Goal: Ask a question

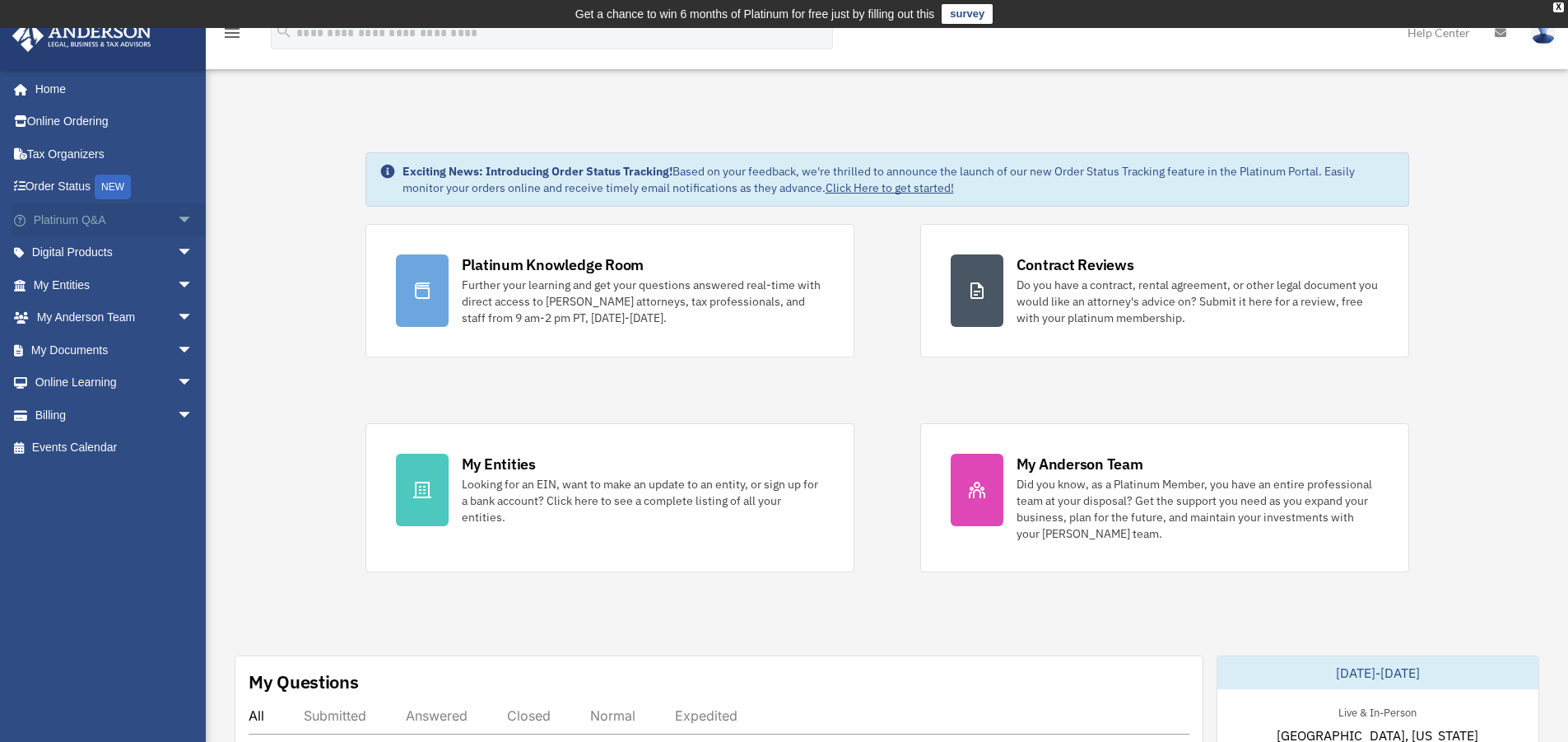
click at [141, 225] on link "Platinum Q&A arrow_drop_down" at bounding box center [115, 220] width 206 height 33
click at [177, 220] on span "arrow_drop_down" at bounding box center [193, 221] width 33 height 34
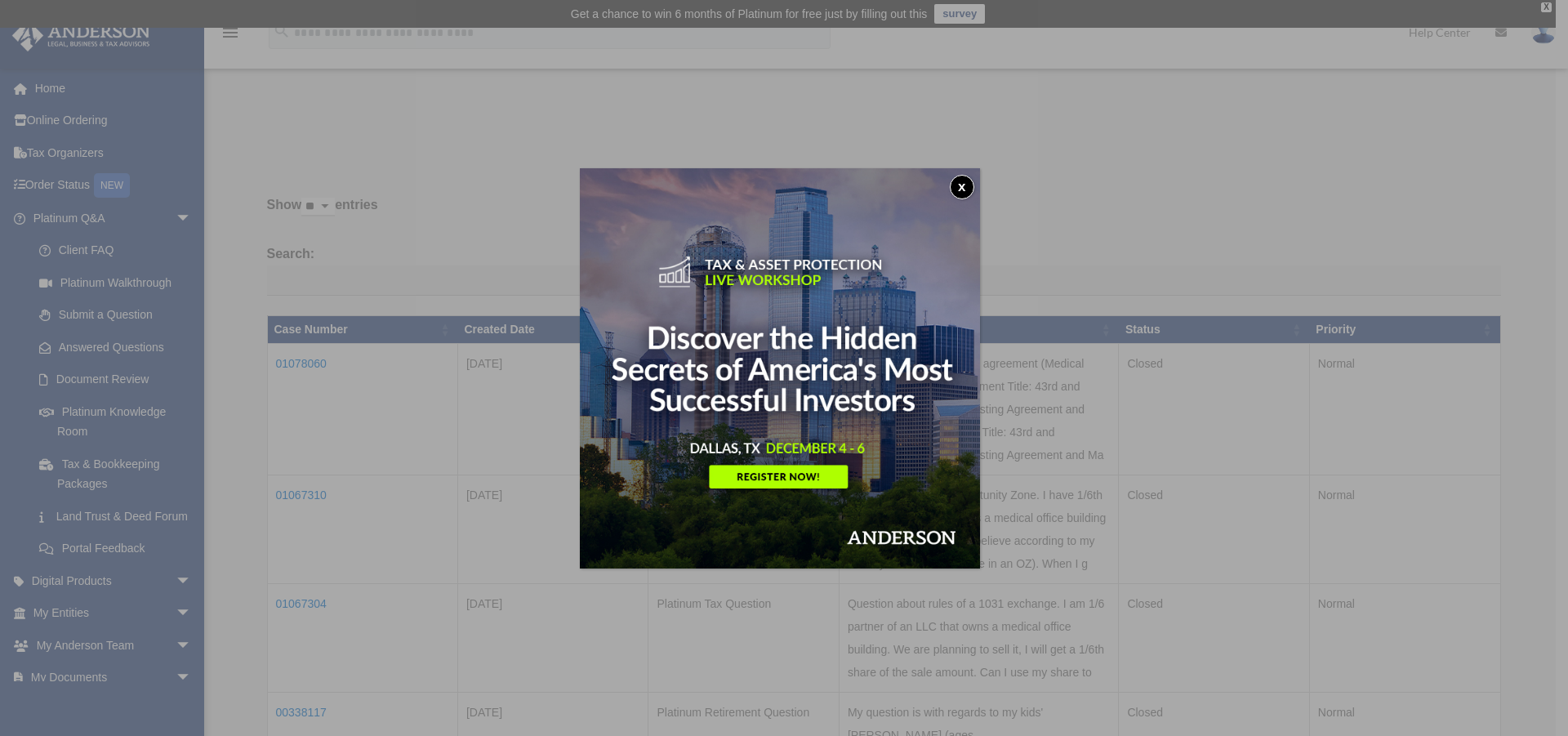
click at [965, 185] on button "x" at bounding box center [962, 187] width 24 height 24
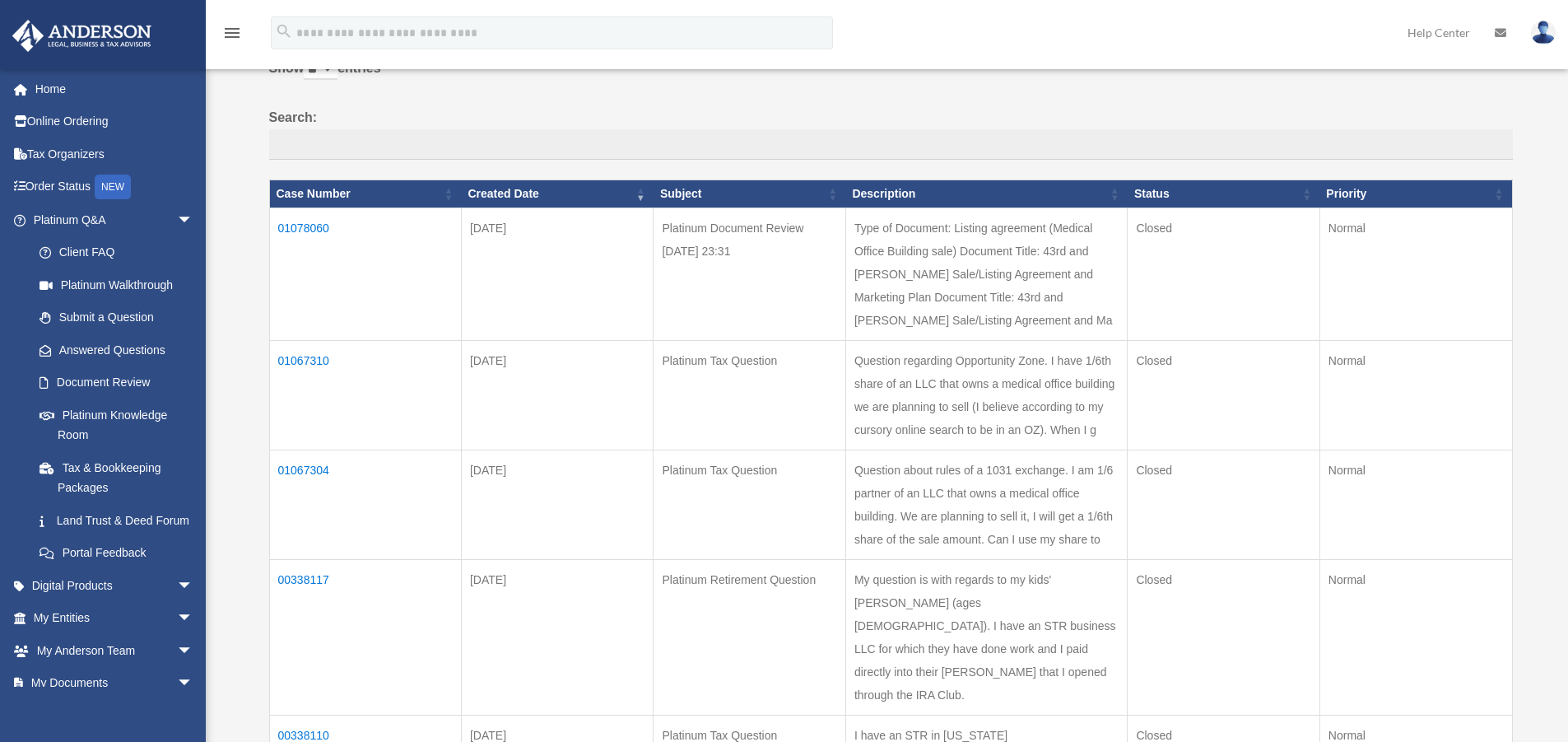
scroll to position [165, 0]
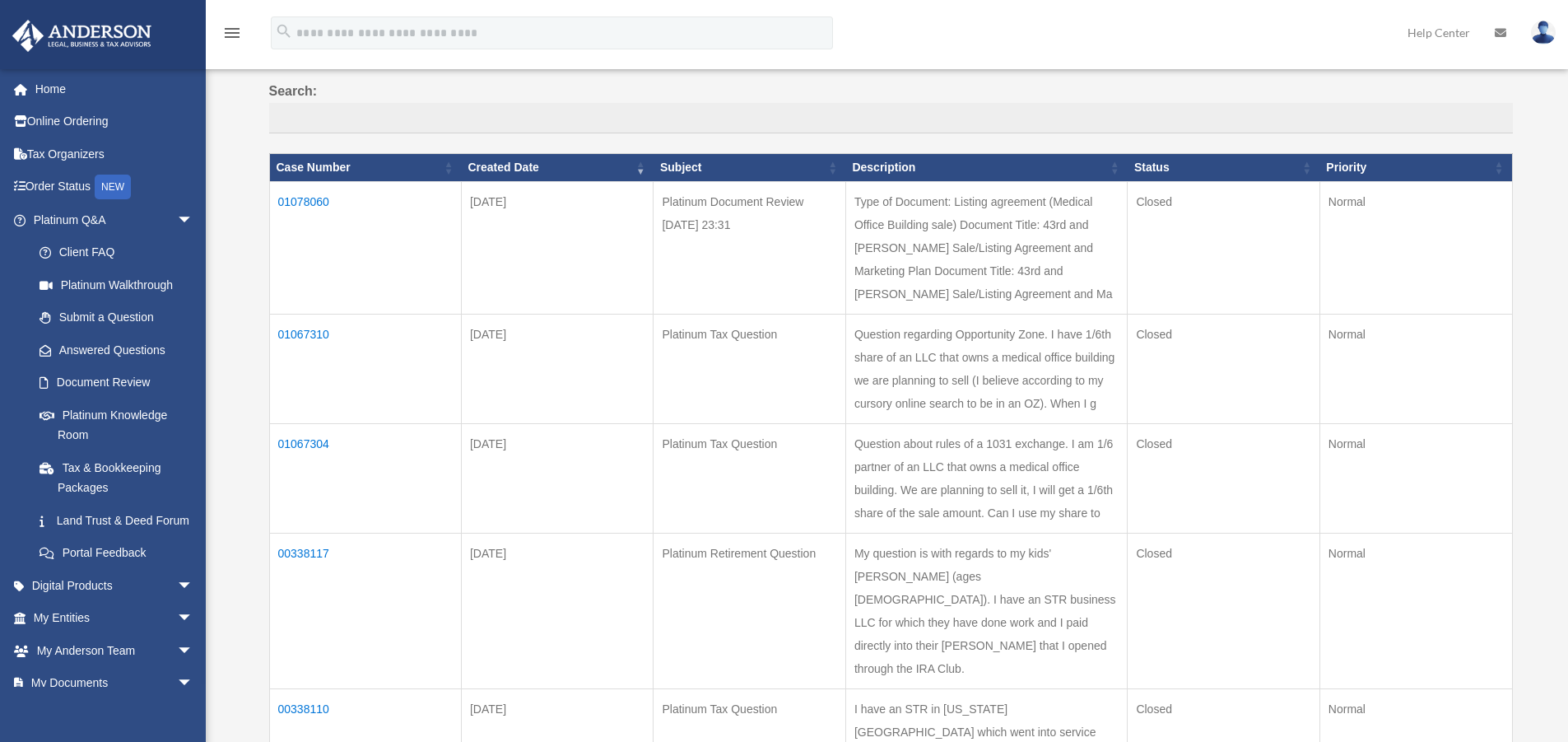
click at [312, 507] on td "01067304" at bounding box center [365, 478] width 192 height 110
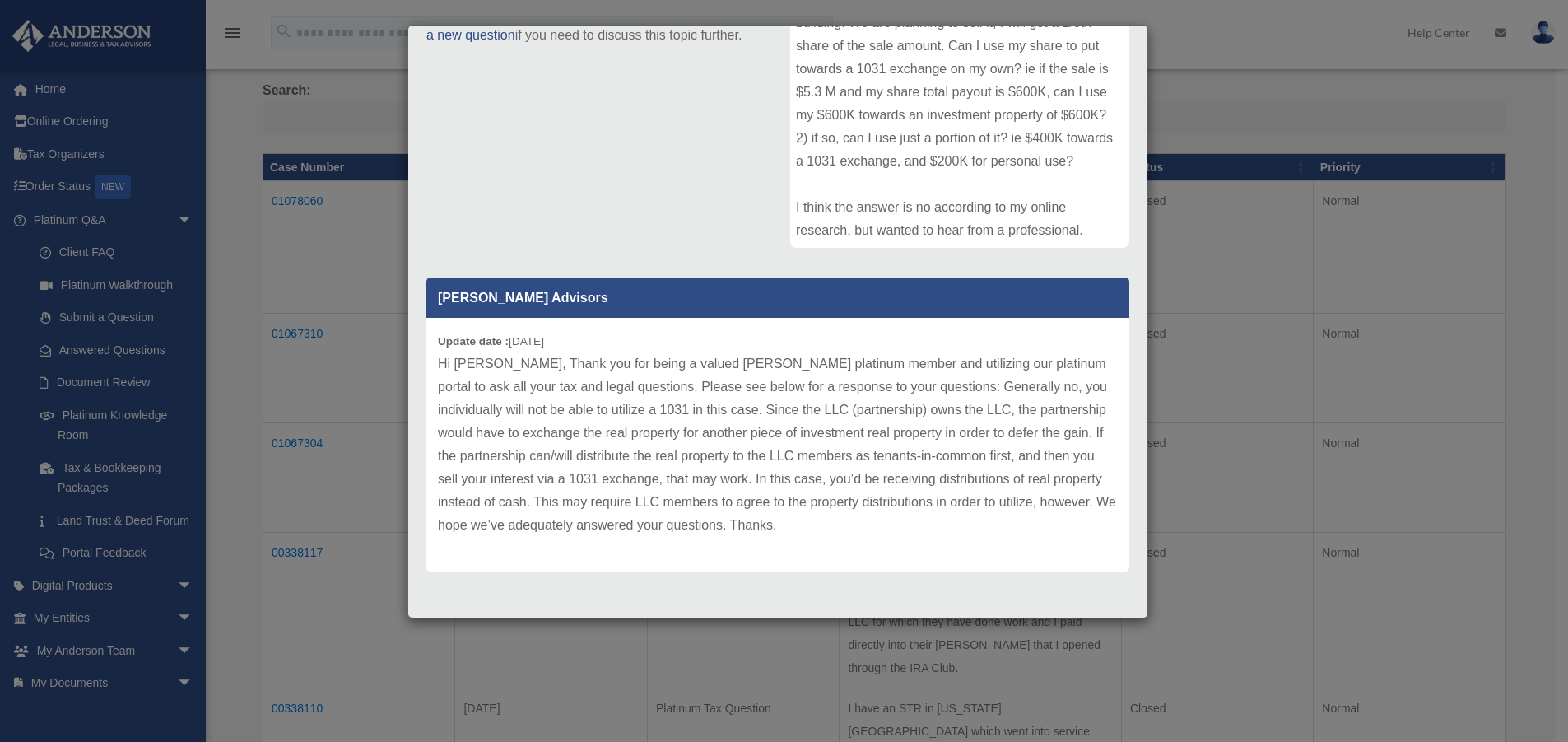
scroll to position [266, 0]
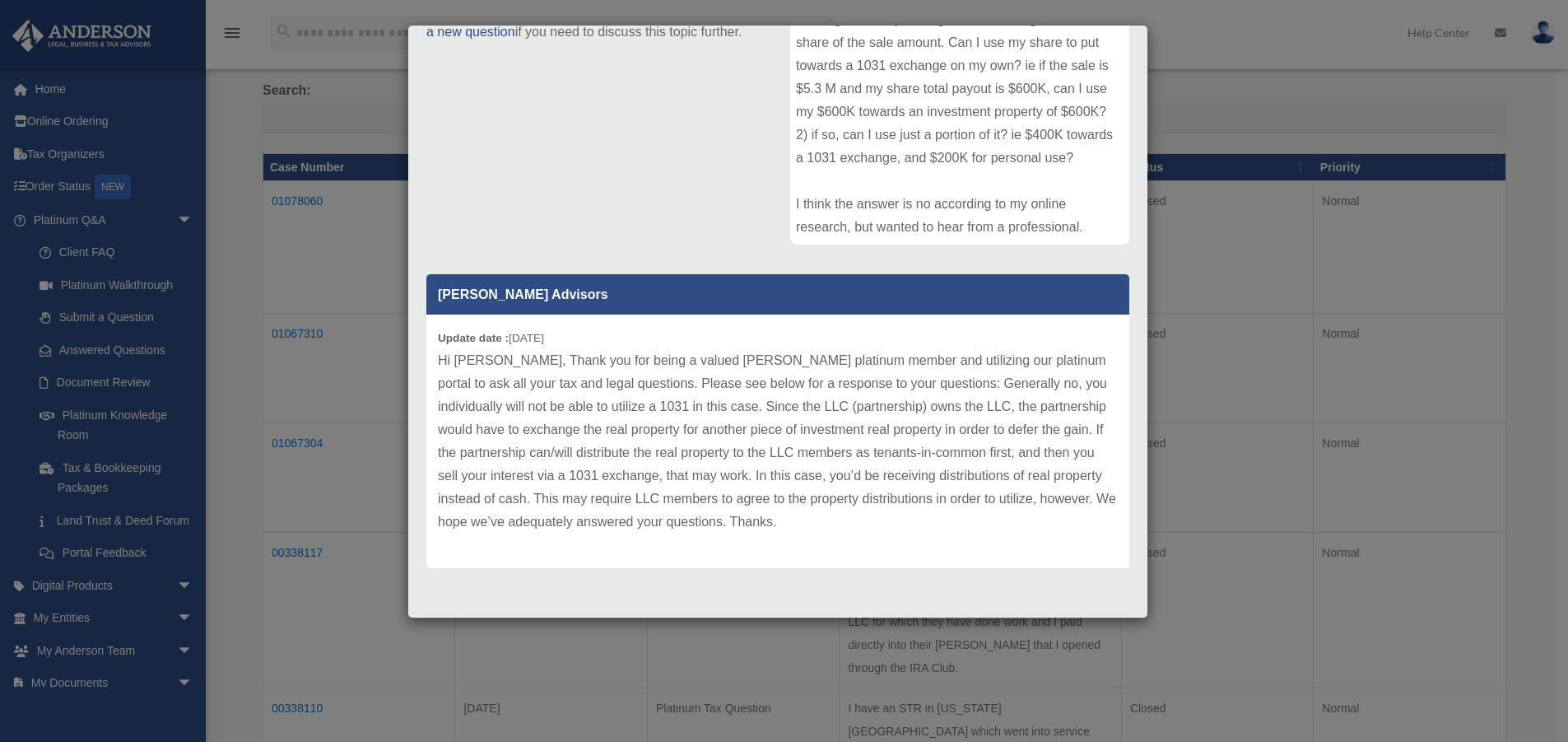
click at [1273, 112] on div "Case Detail × Platinum Tax Question Case Number 01067304 Created Date August 5,…" at bounding box center [784, 371] width 1568 height 742
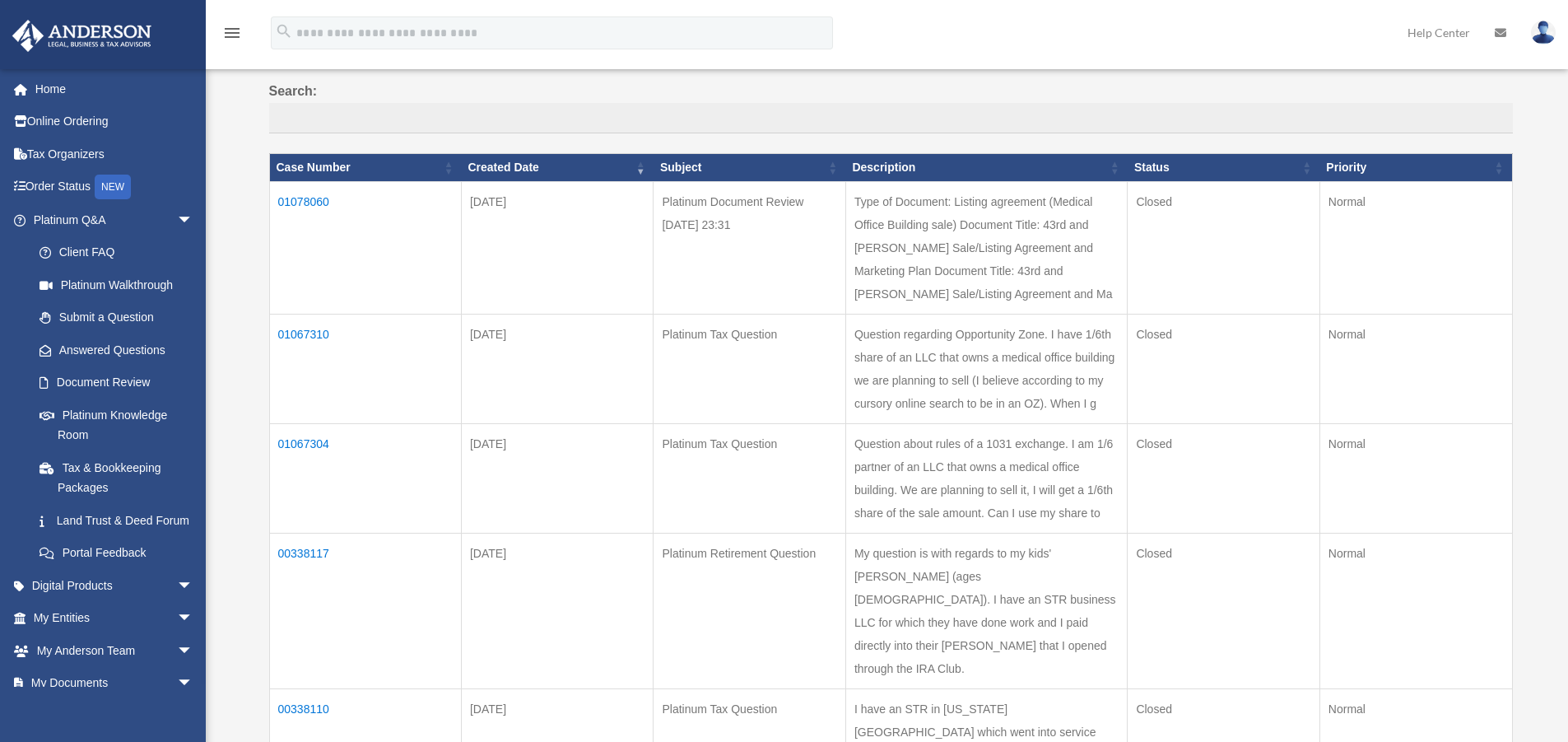
drag, startPoint x: 384, startPoint y: 529, endPoint x: 275, endPoint y: 514, distance: 110.0
click at [275, 514] on td "01067304" at bounding box center [365, 478] width 192 height 110
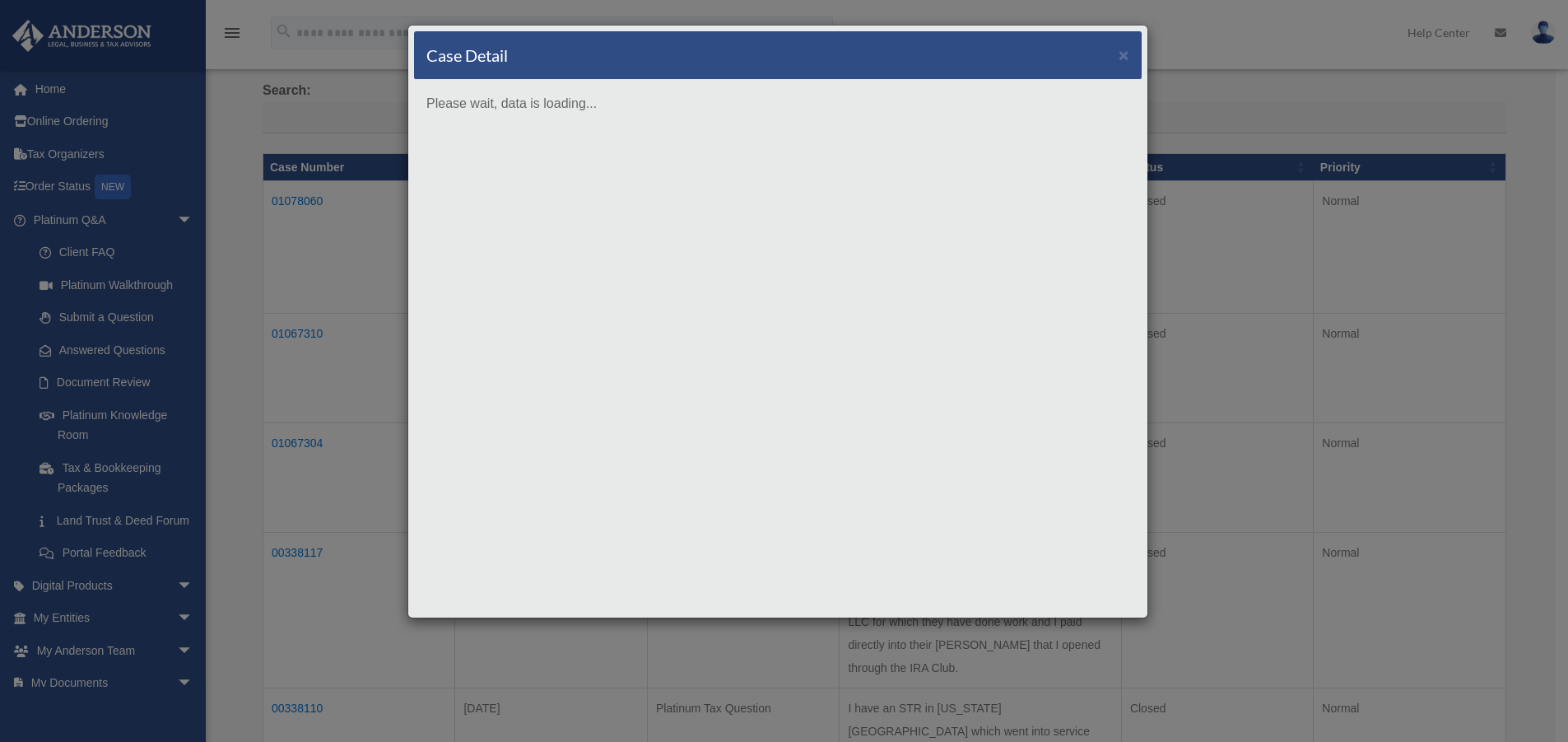
scroll to position [0, 0]
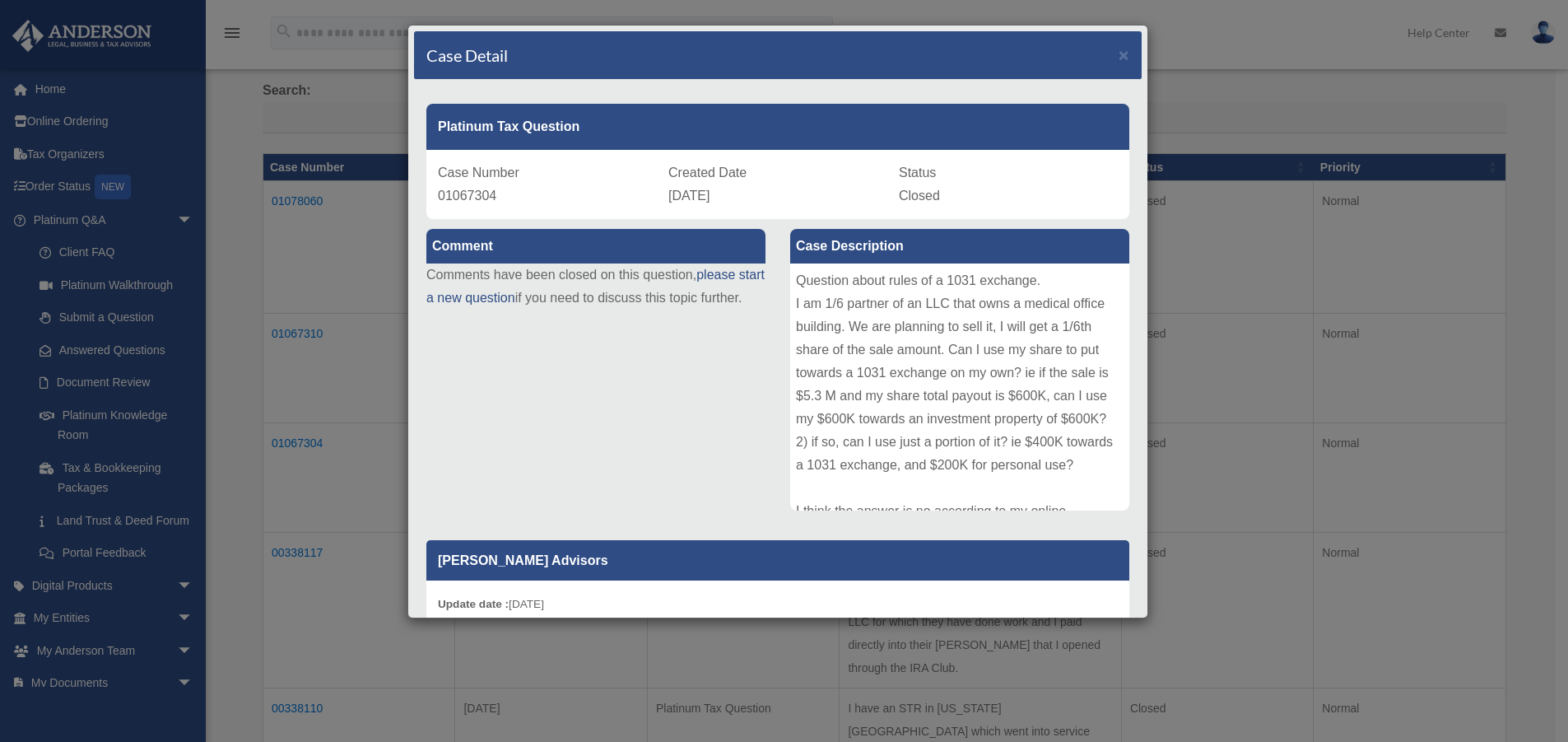
copy td "01067304"
click at [1119, 53] on span "×" at bounding box center [1123, 55] width 10 height 19
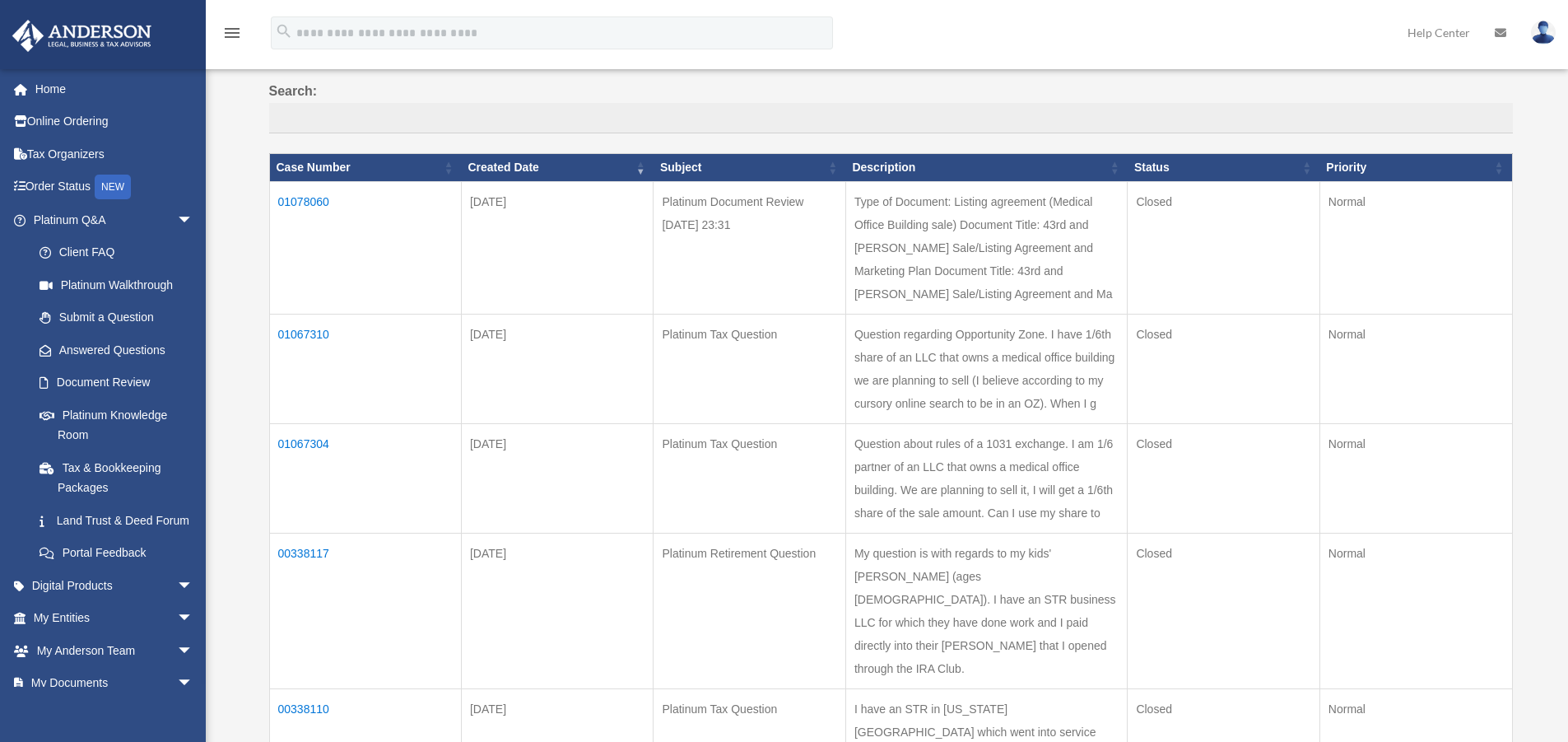
click at [1238, 54] on div "menu search Site Menu add maiyen@gmail.com My Profile Reset Password Logout Hel…" at bounding box center [784, 40] width 1543 height 56
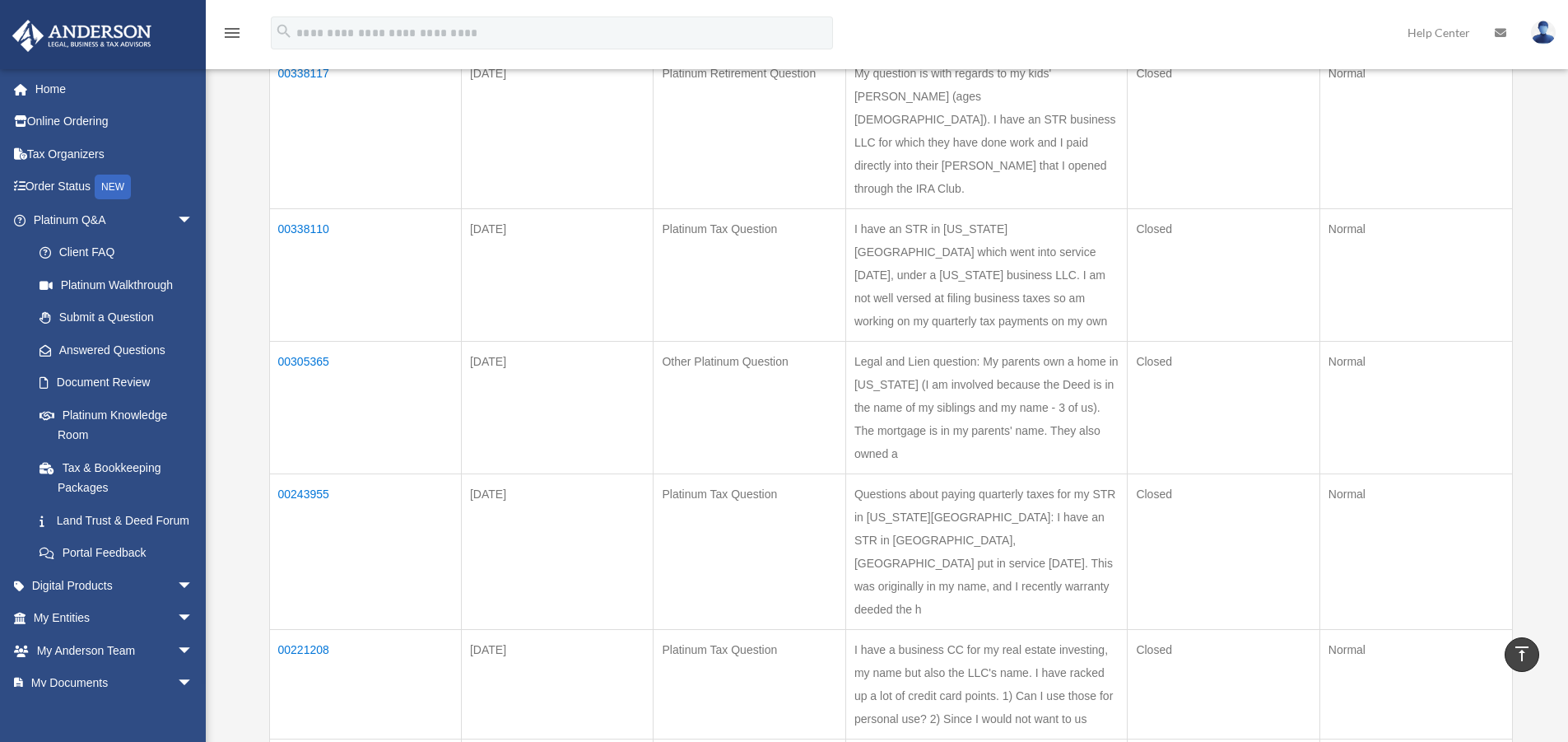
scroll to position [494, 0]
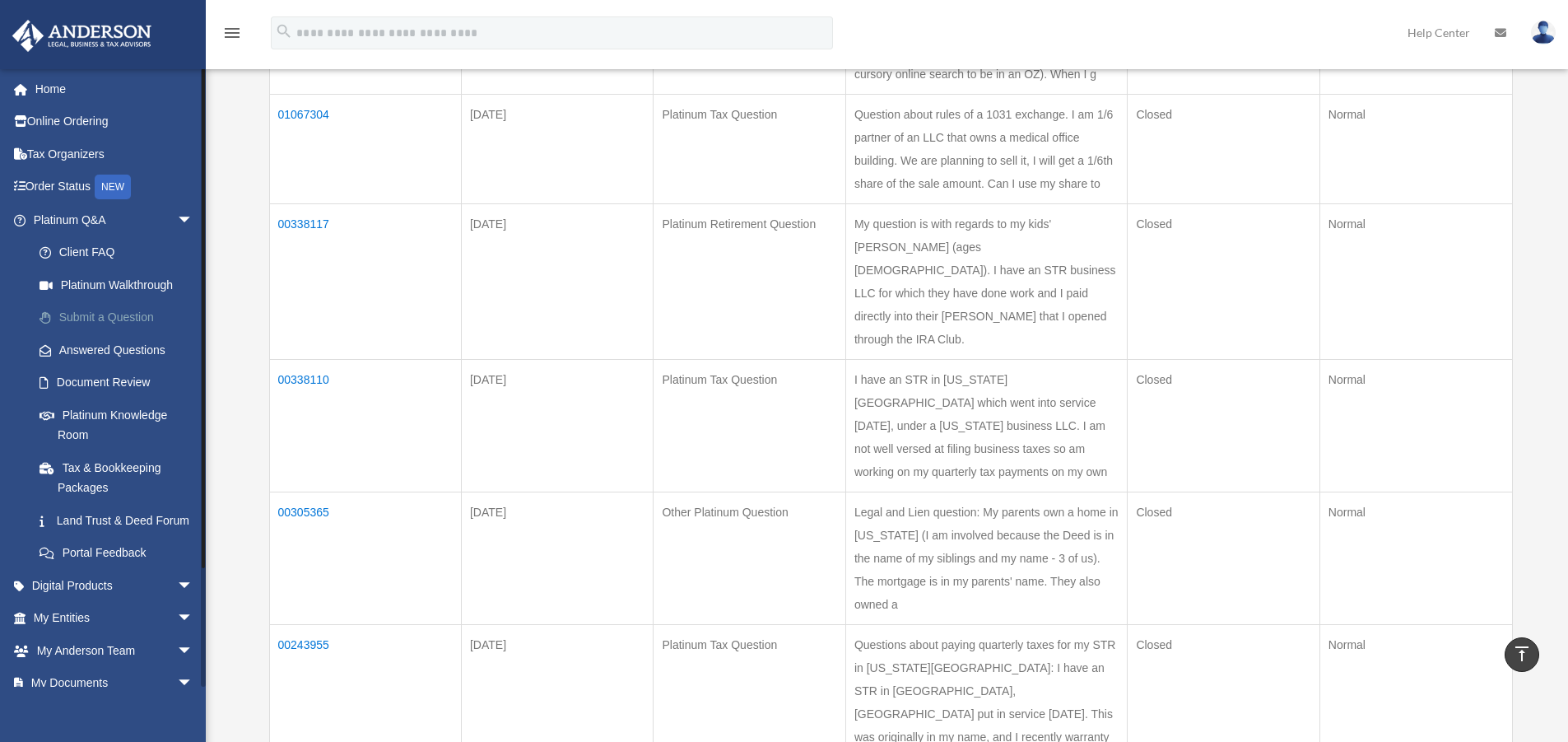
click at [115, 317] on link "Submit a Question" at bounding box center [120, 317] width 195 height 33
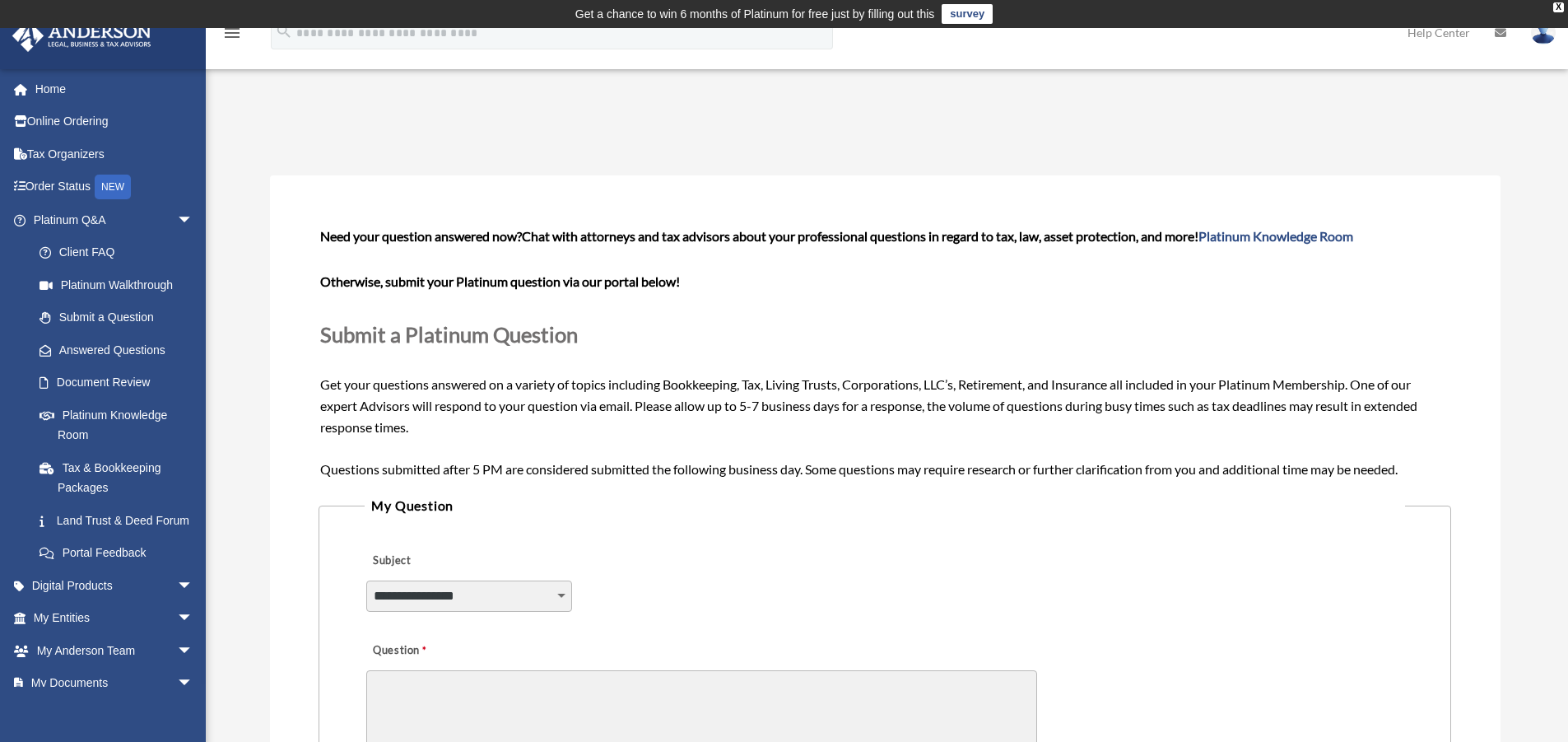
click at [561, 599] on select "**********" at bounding box center [469, 595] width 206 height 31
select select "******"
click at [366, 580] on select "**********" at bounding box center [469, 595] width 206 height 31
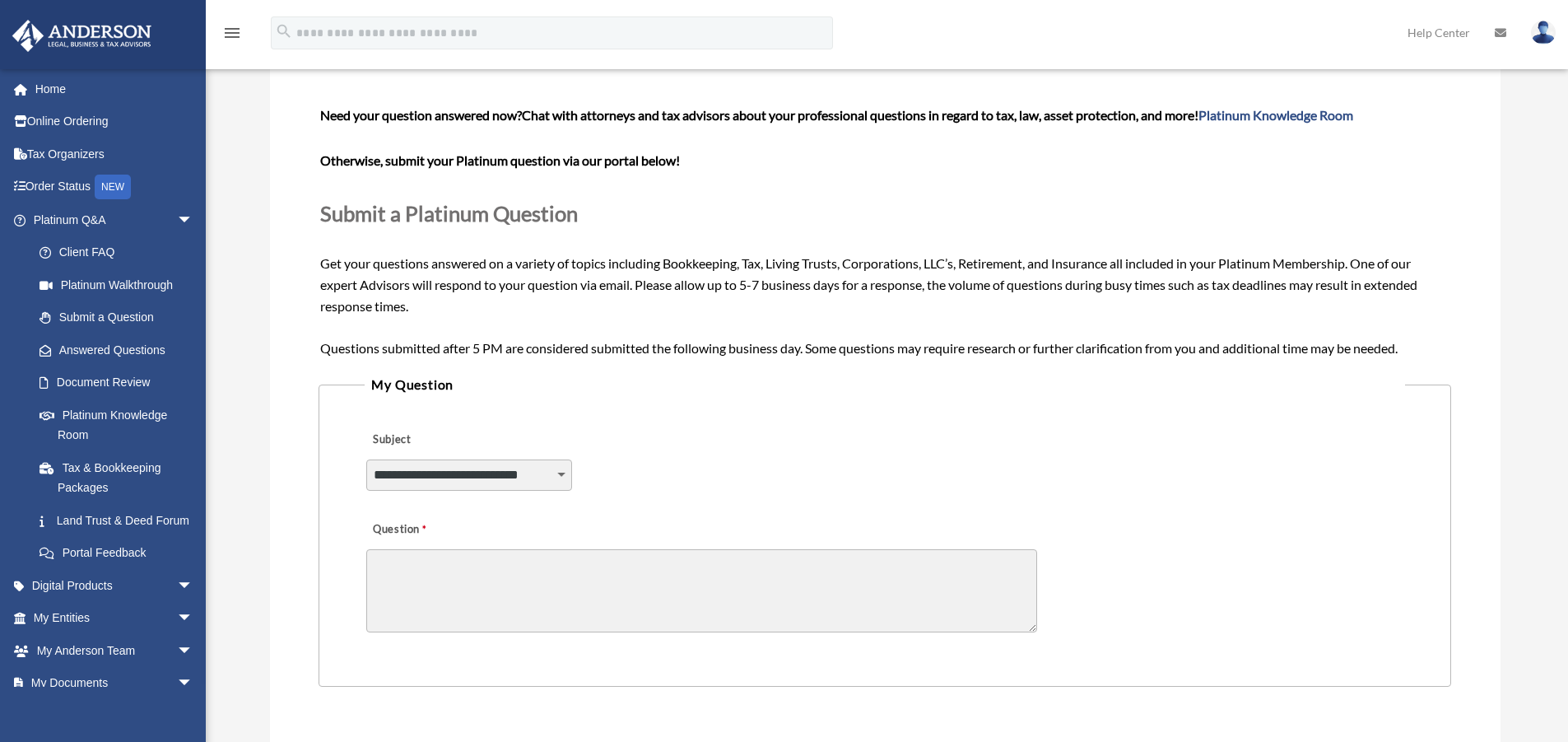
scroll to position [329, 0]
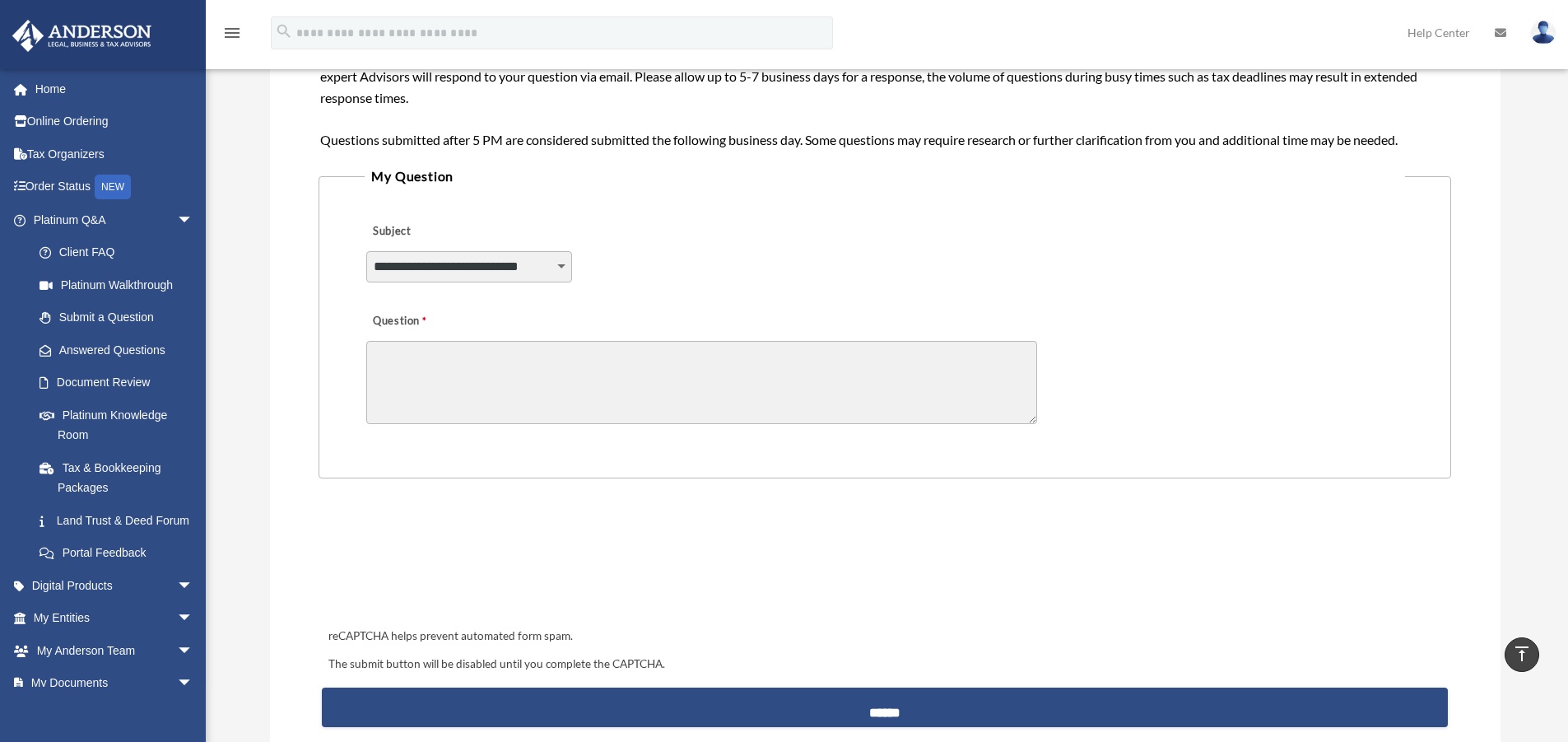
click at [663, 397] on textarea "Question" at bounding box center [701, 382] width 671 height 83
type textarea "*"
paste textarea "********"
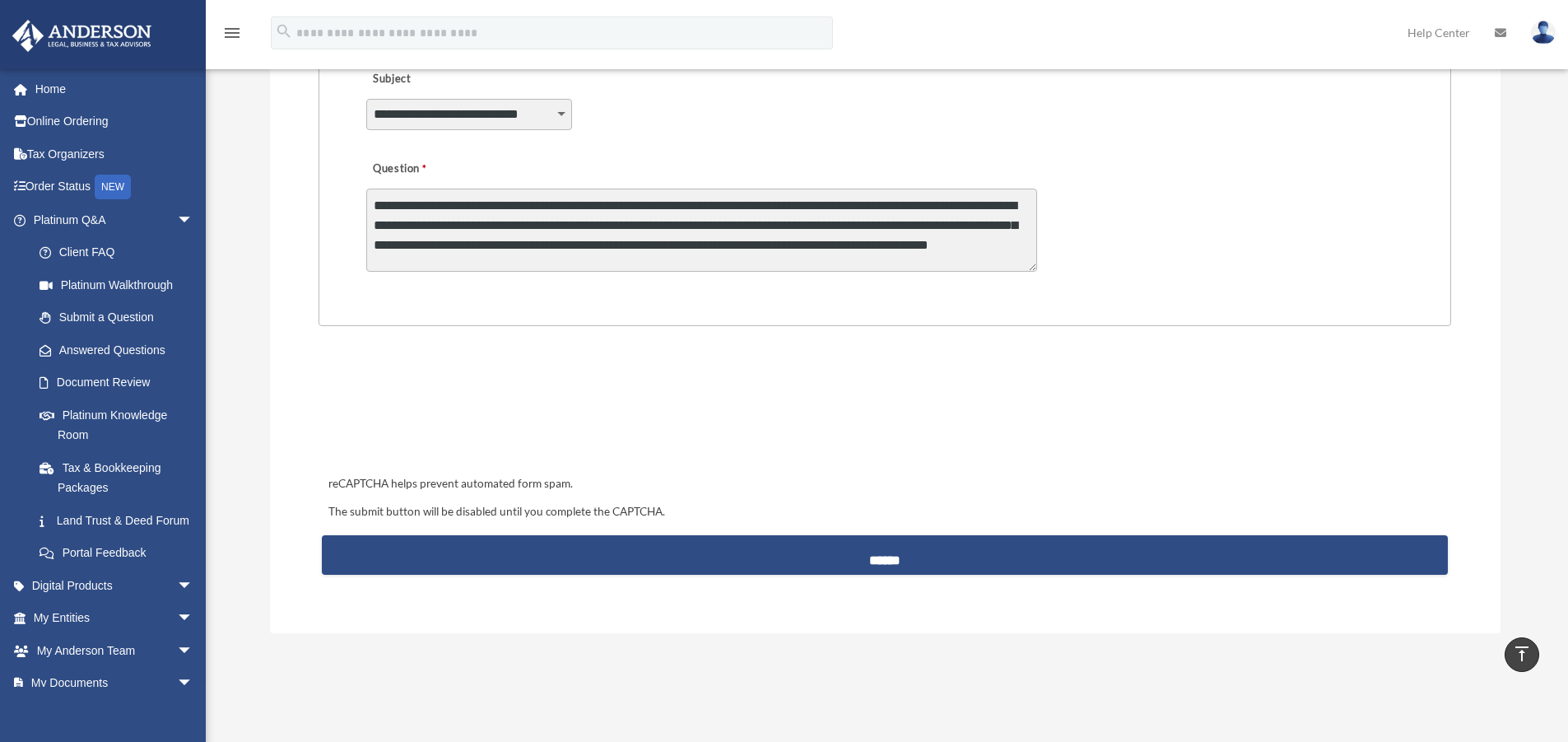
scroll to position [22, 0]
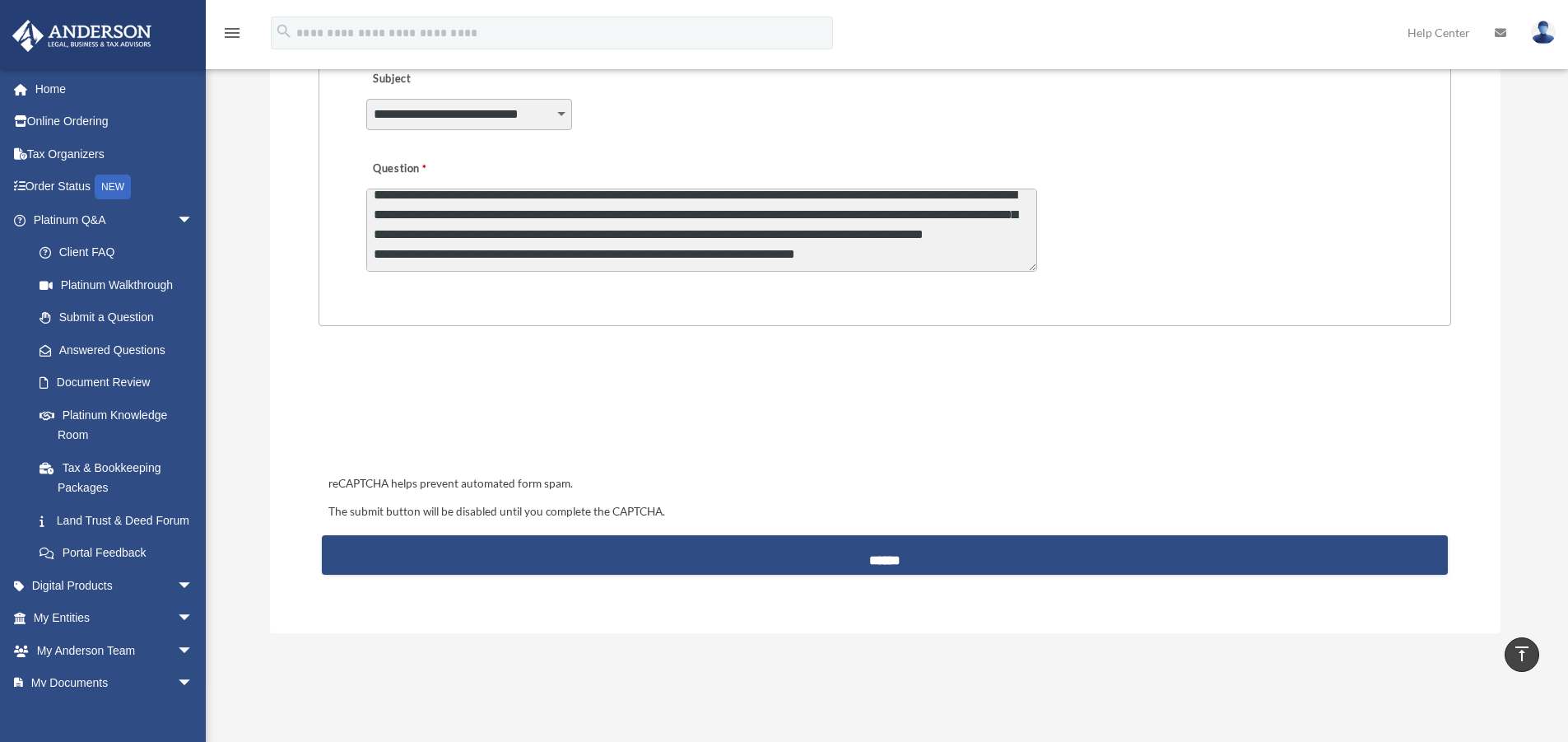
drag, startPoint x: 503, startPoint y: 225, endPoint x: 559, endPoint y: 225, distance: 56.0
click at [559, 225] on textarea "**********" at bounding box center [701, 230] width 671 height 83
drag, startPoint x: 806, startPoint y: 221, endPoint x: 474, endPoint y: 224, distance: 332.0
click at [474, 224] on textarea "**********" at bounding box center [701, 230] width 671 height 83
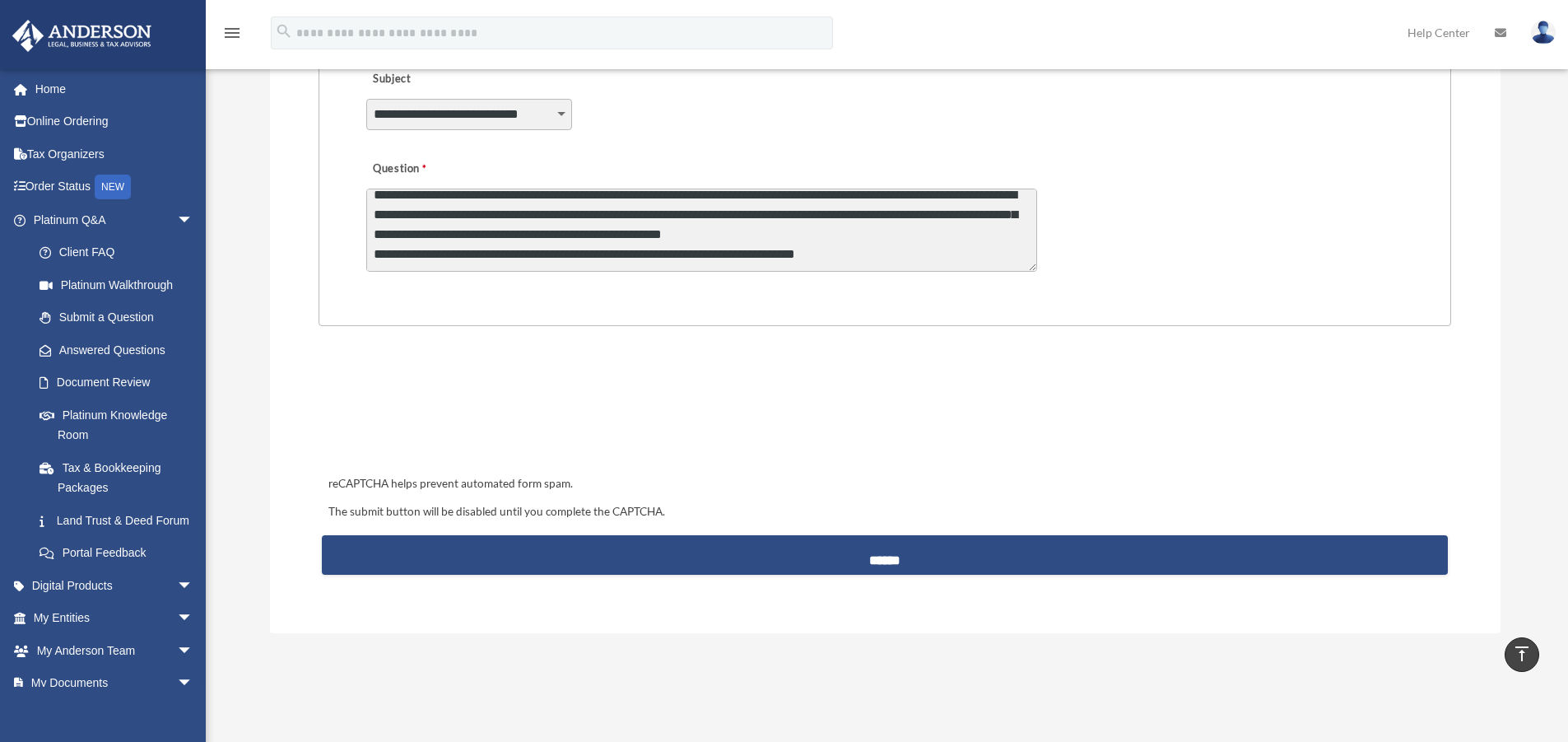
click at [893, 256] on textarea "**********" at bounding box center [701, 230] width 671 height 83
drag, startPoint x: 544, startPoint y: 225, endPoint x: 580, endPoint y: 223, distance: 36.1
click at [547, 225] on textarea "**********" at bounding box center [701, 230] width 671 height 83
click at [860, 266] on textarea "**********" at bounding box center [701, 230] width 671 height 83
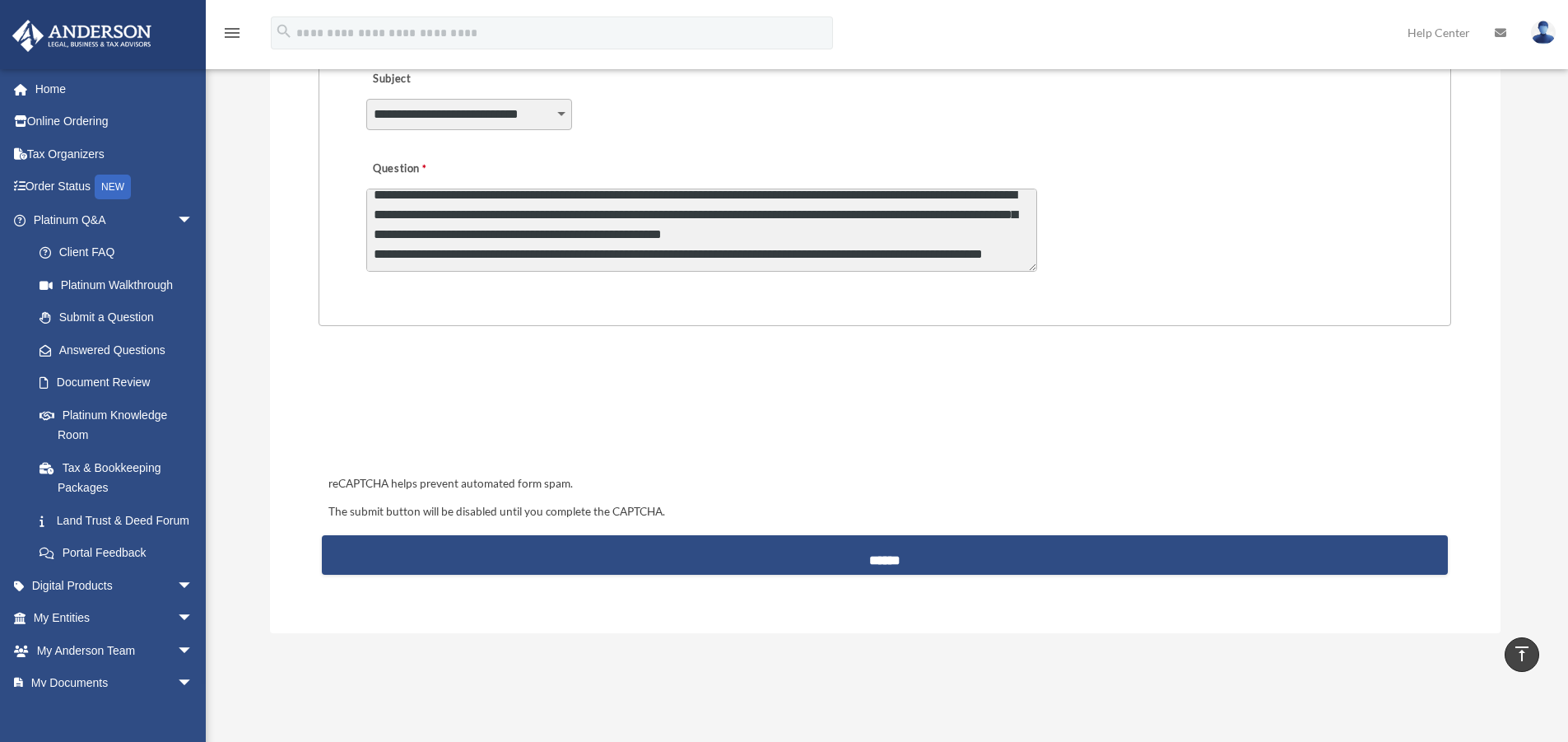
scroll to position [30, 0]
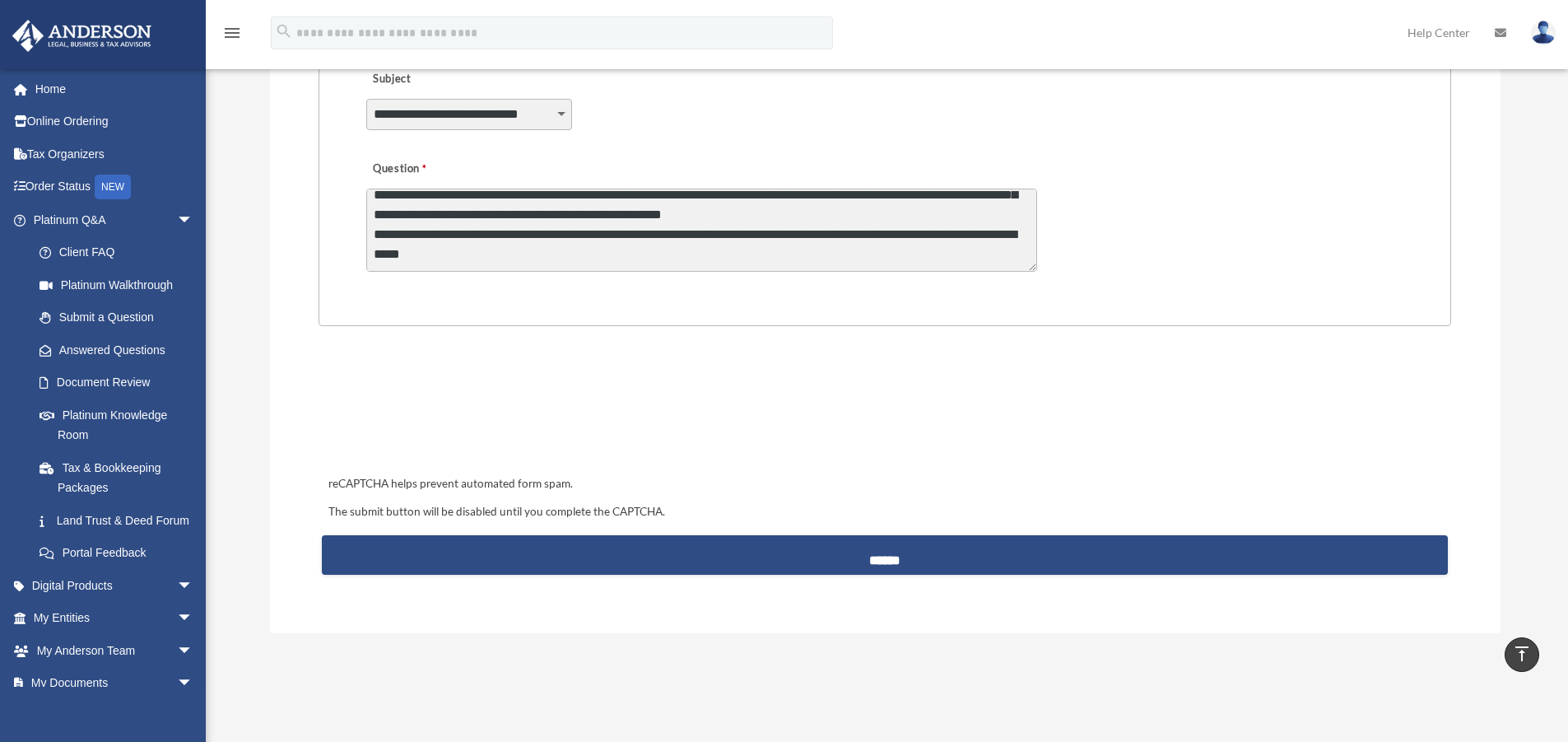
type textarea "**********"
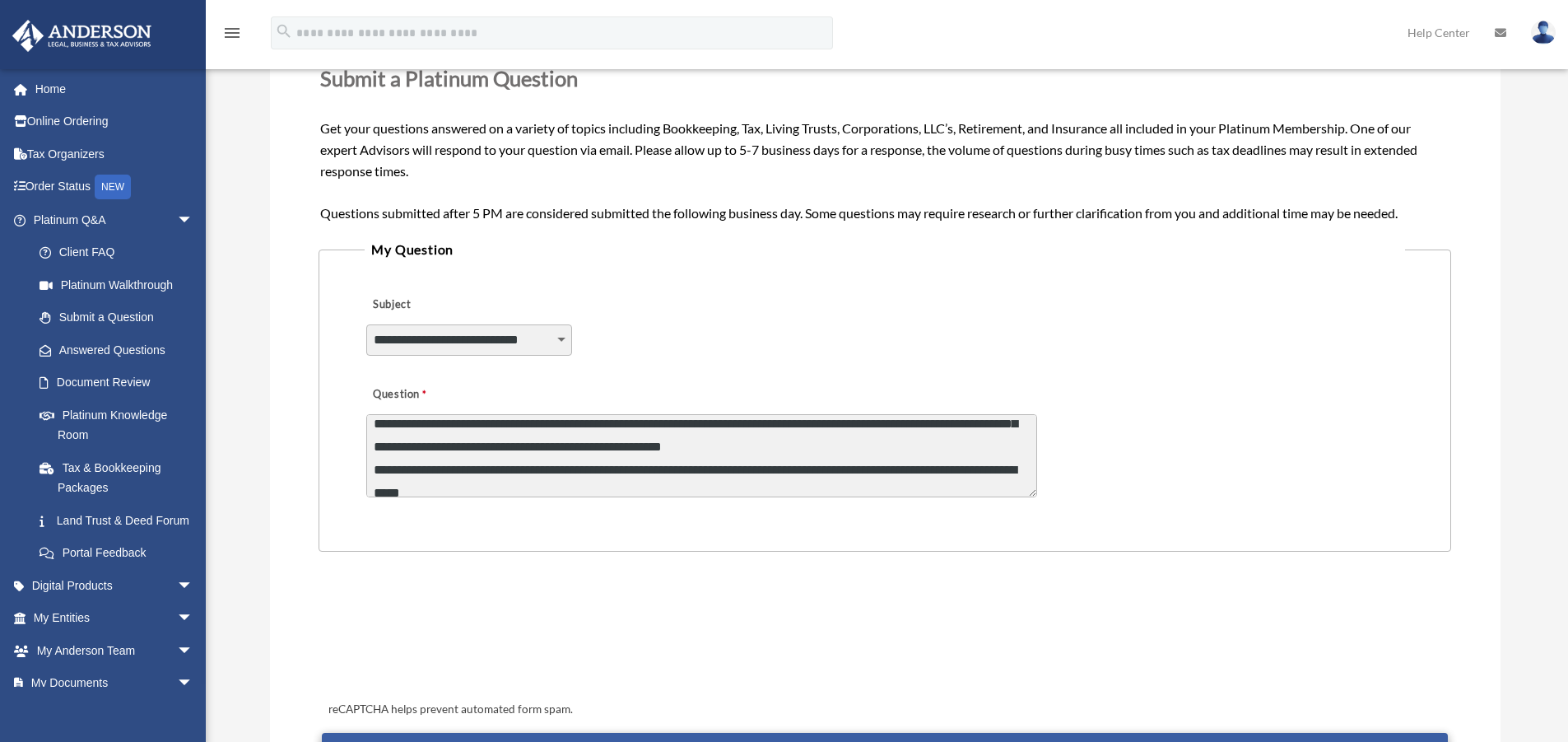
scroll to position [482, 0]
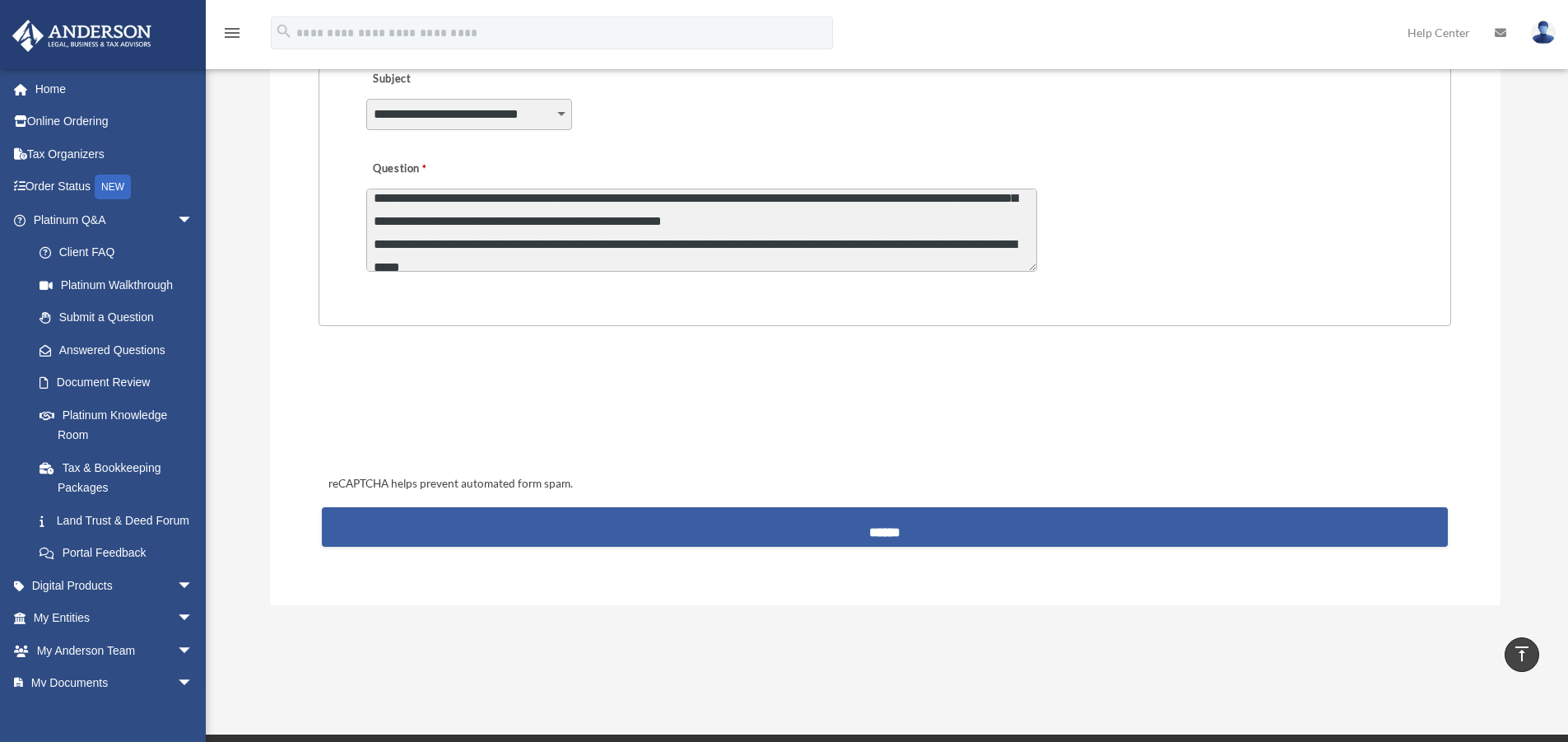
click at [881, 527] on input "******" at bounding box center [884, 527] width 1125 height 40
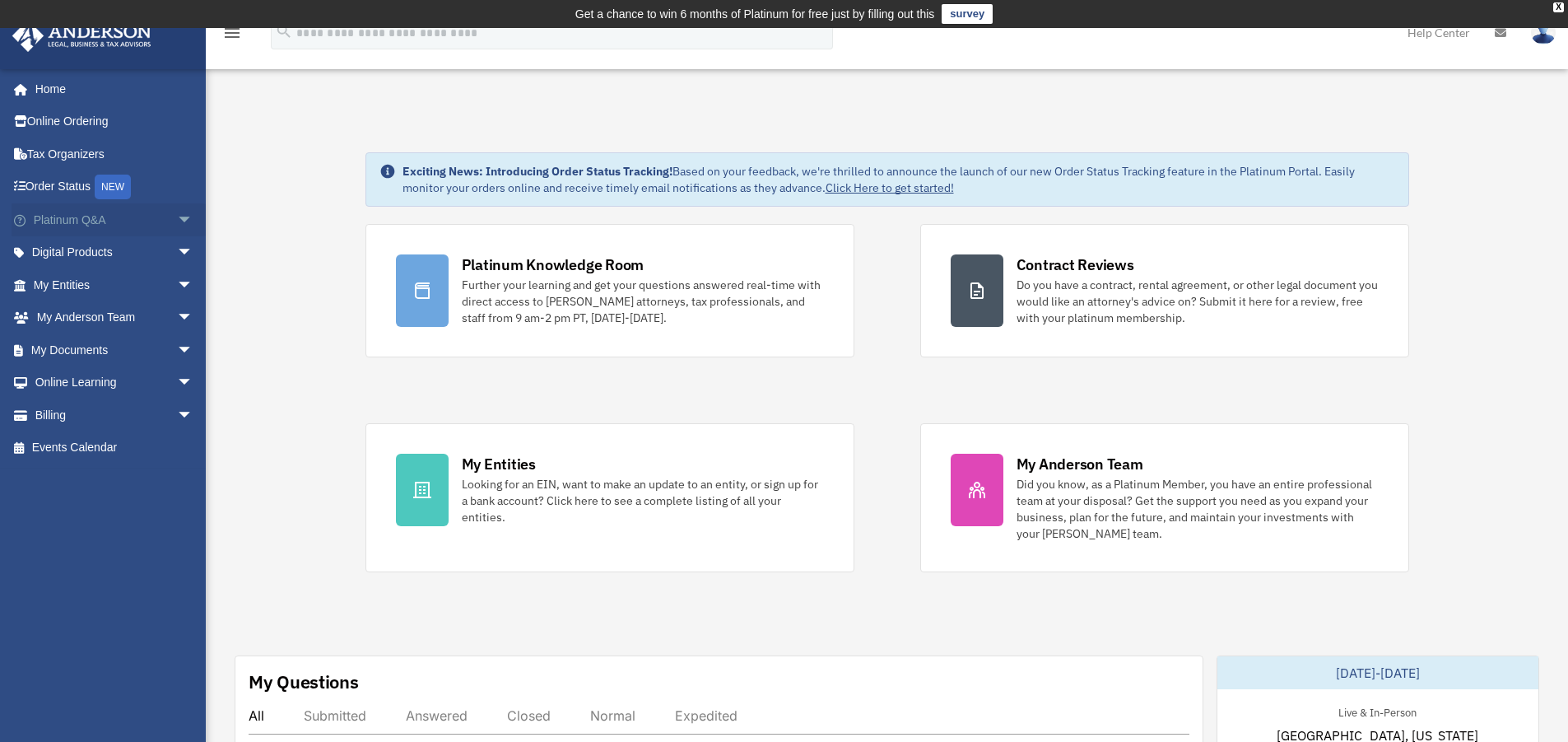
click at [177, 217] on span "arrow_drop_down" at bounding box center [193, 221] width 33 height 34
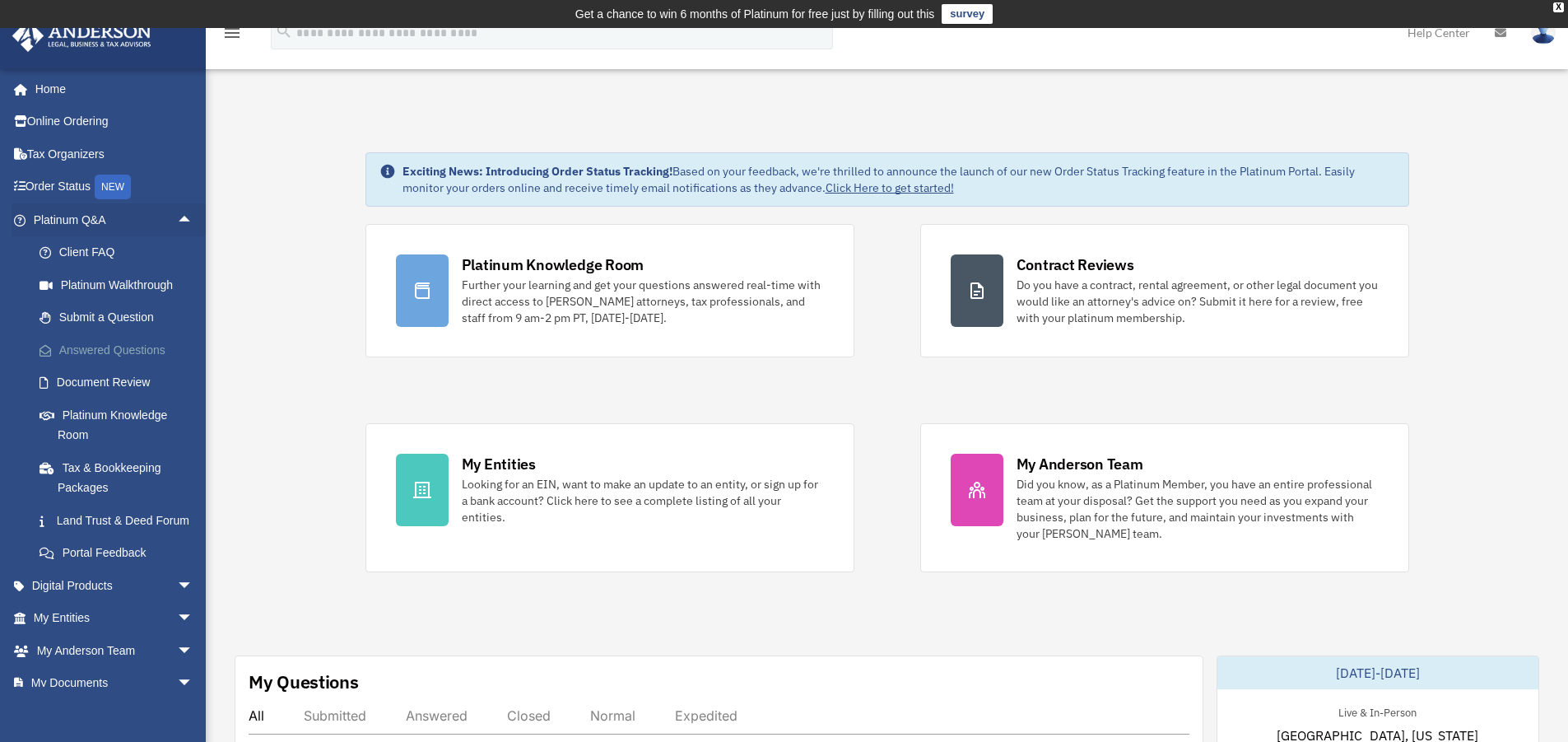
drag, startPoint x: 150, startPoint y: 351, endPoint x: 393, endPoint y: 349, distance: 243.0
click at [151, 350] on link "Answered Questions" at bounding box center [120, 349] width 195 height 33
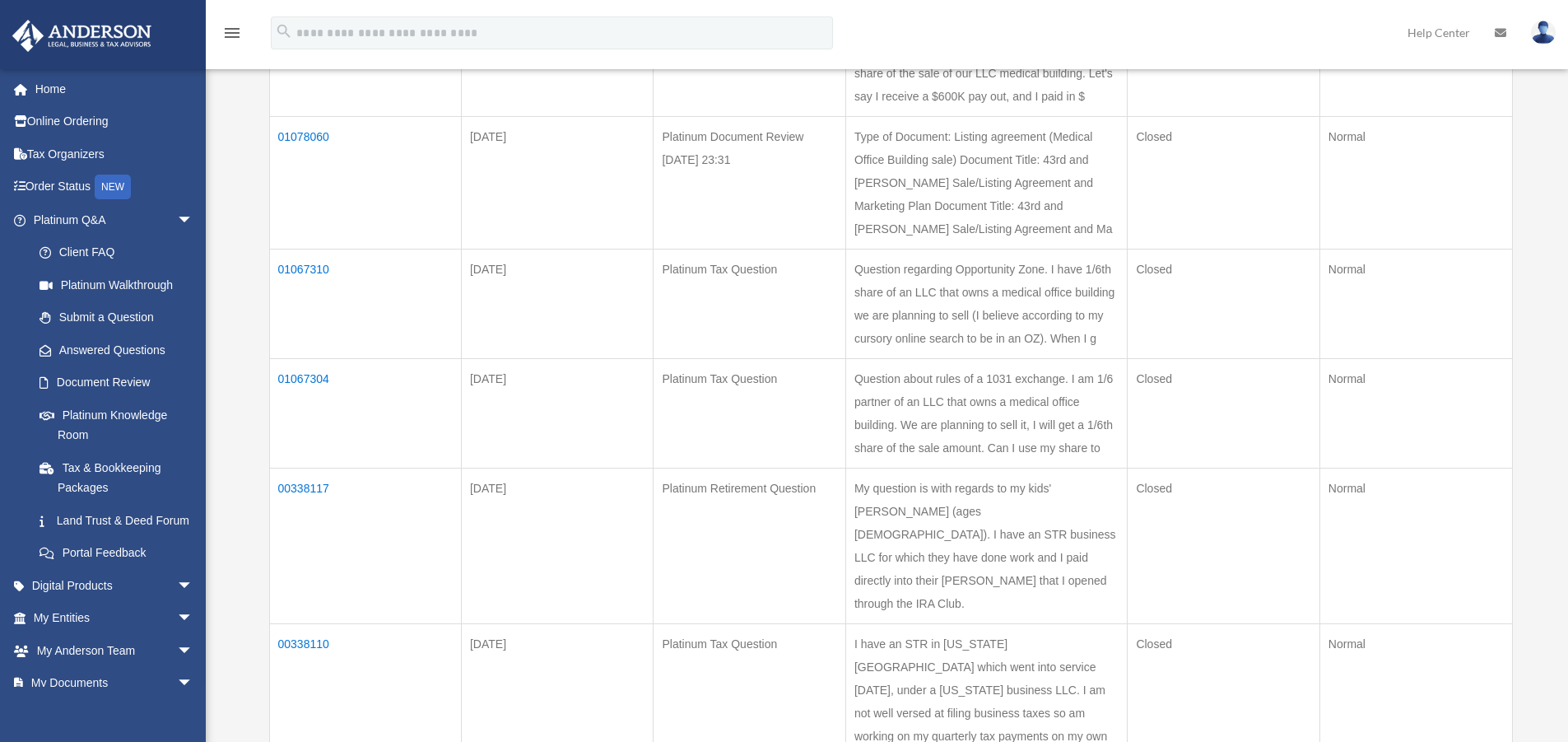
scroll to position [358, 0]
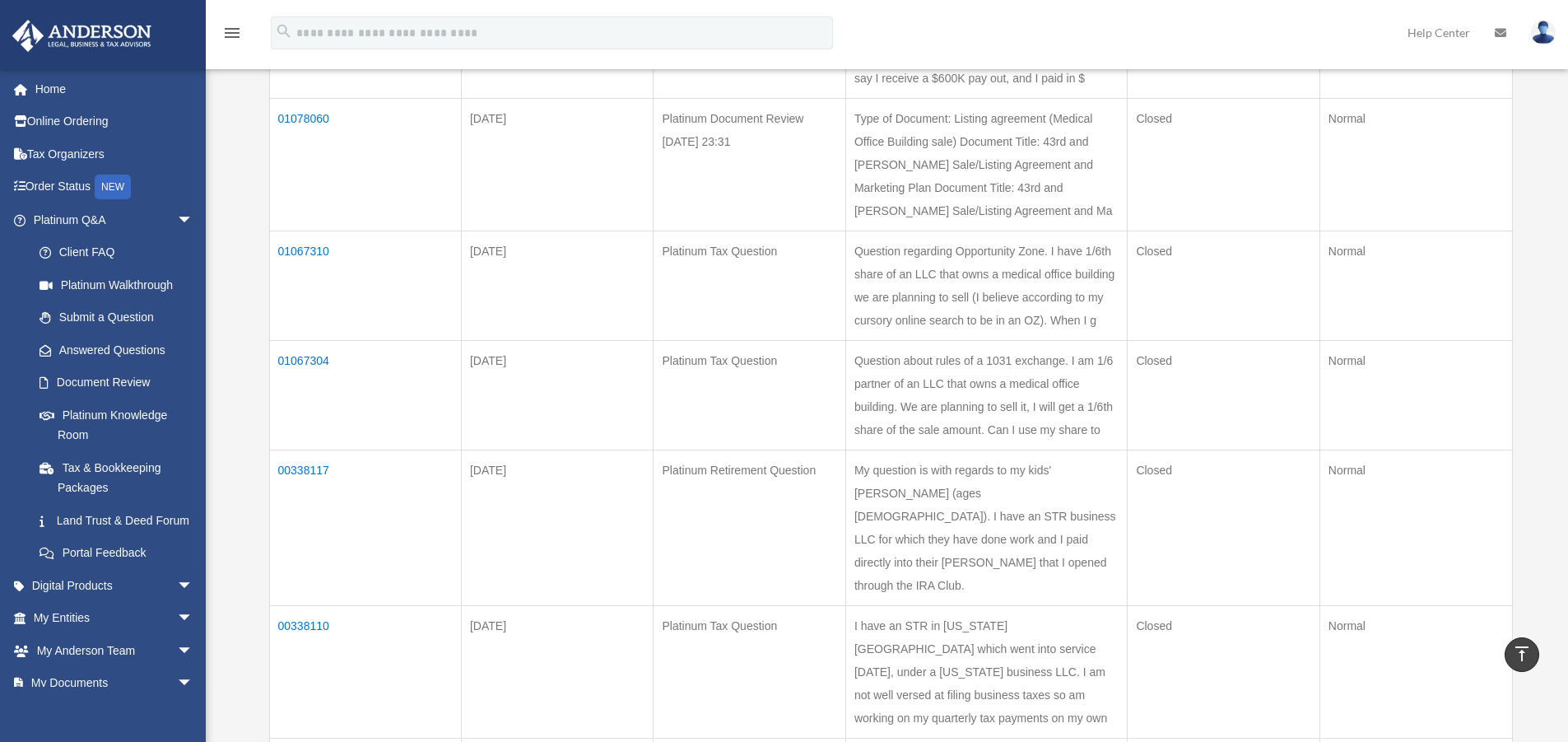
click at [299, 319] on td "01067310" at bounding box center [365, 286] width 192 height 110
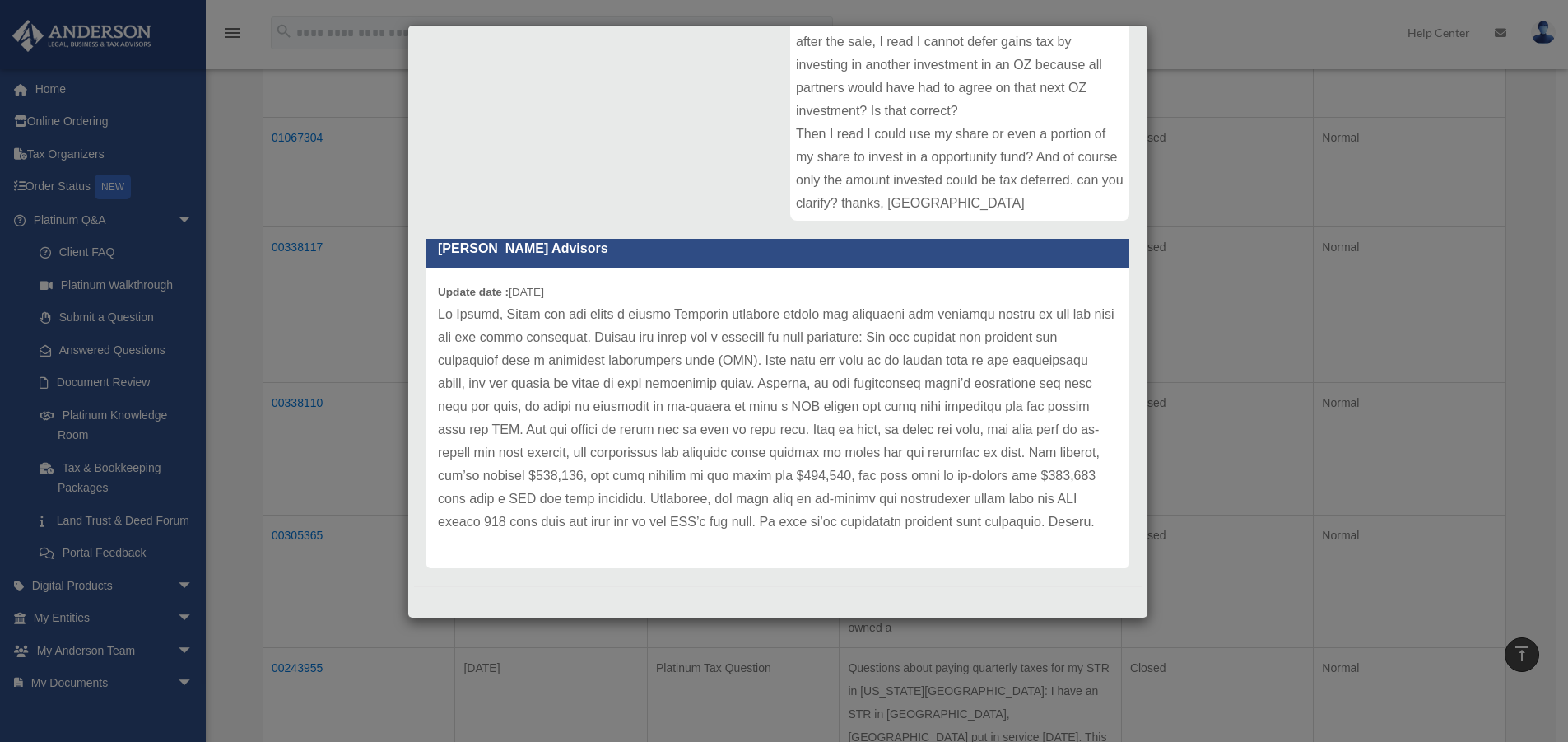
scroll to position [605, 0]
click at [344, 427] on div "Case Detail × Platinum Tax Question Case Number 01067310 Created Date [DATE] St…" at bounding box center [784, 371] width 1568 height 742
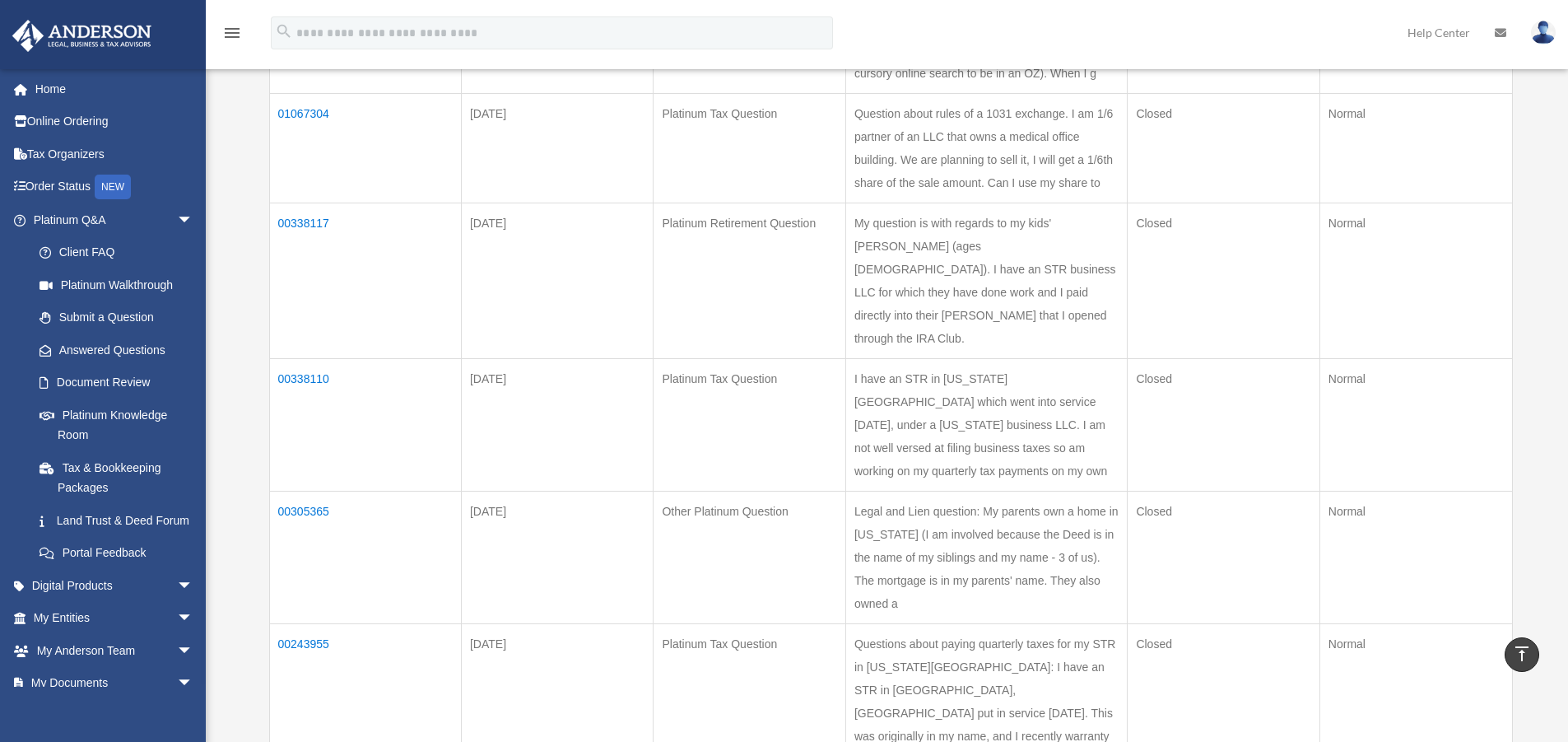
drag, startPoint x: 301, startPoint y: 225, endPoint x: 414, endPoint y: 264, distance: 119.5
click at [414, 203] on td "01067304" at bounding box center [365, 148] width 192 height 110
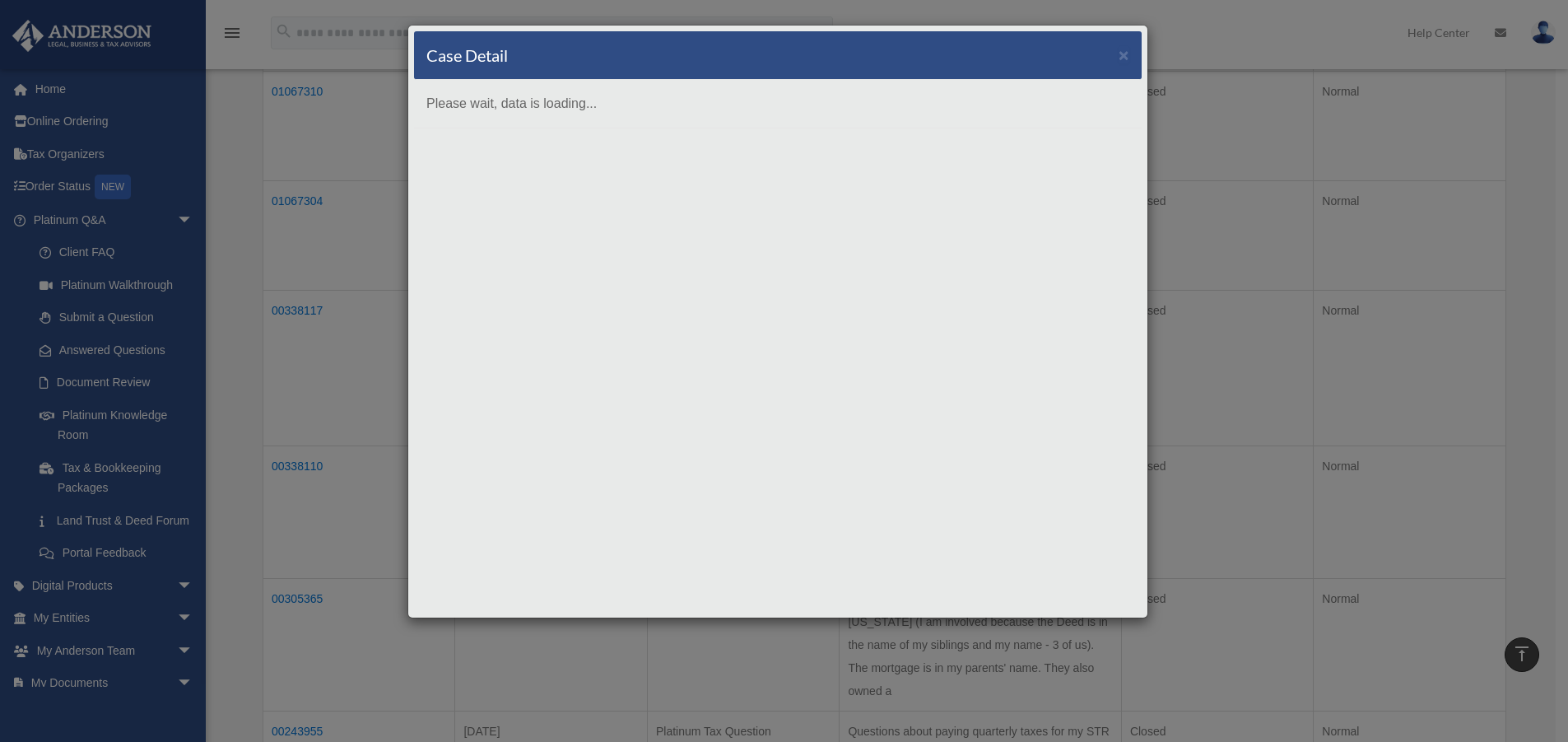
scroll to position [358, 0]
drag, startPoint x: 362, startPoint y: 267, endPoint x: 370, endPoint y: 261, distance: 10.0
click at [362, 266] on div "Case Detail × Please wait, data is loading..." at bounding box center [784, 371] width 1568 height 742
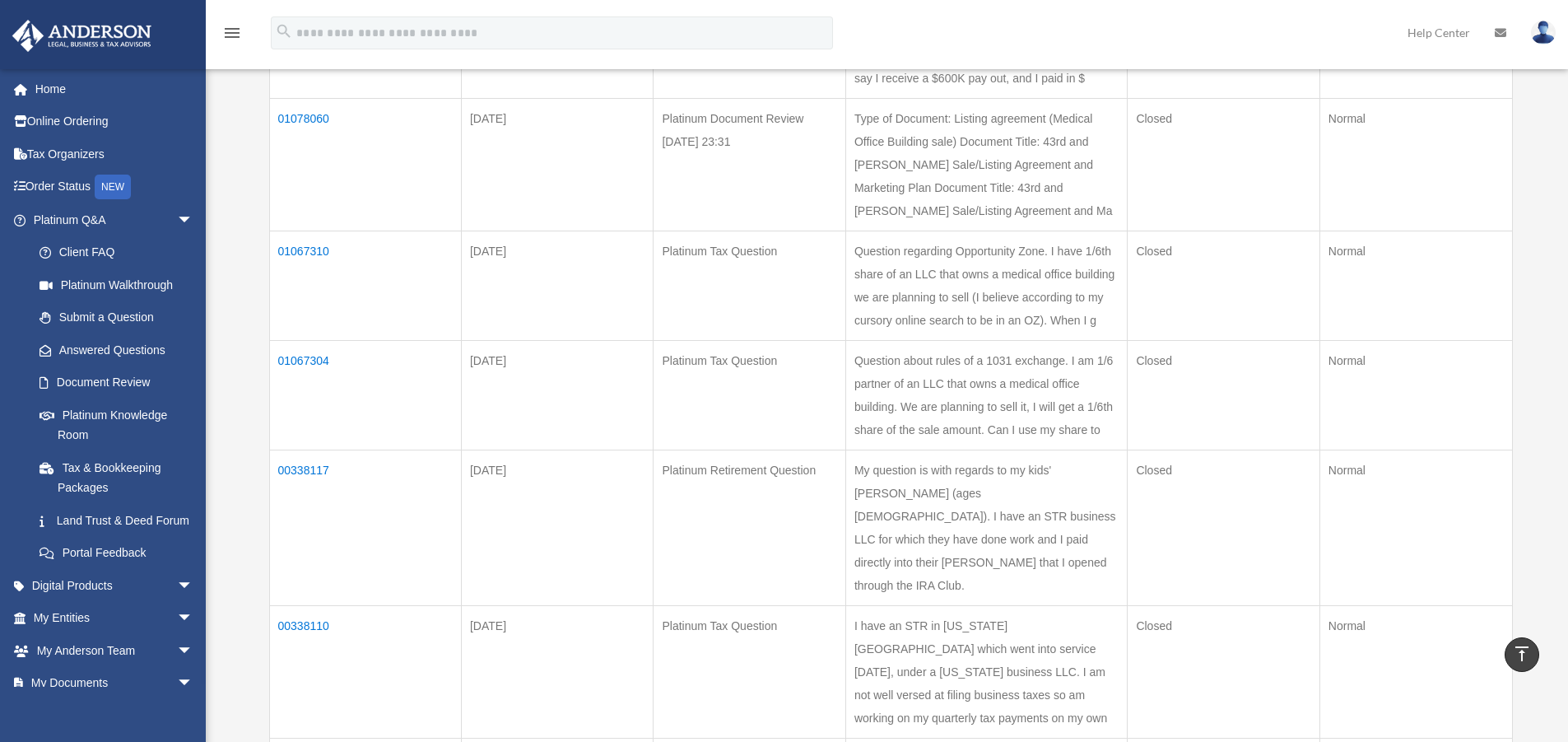
click at [297, 316] on td "01067310" at bounding box center [365, 286] width 192 height 110
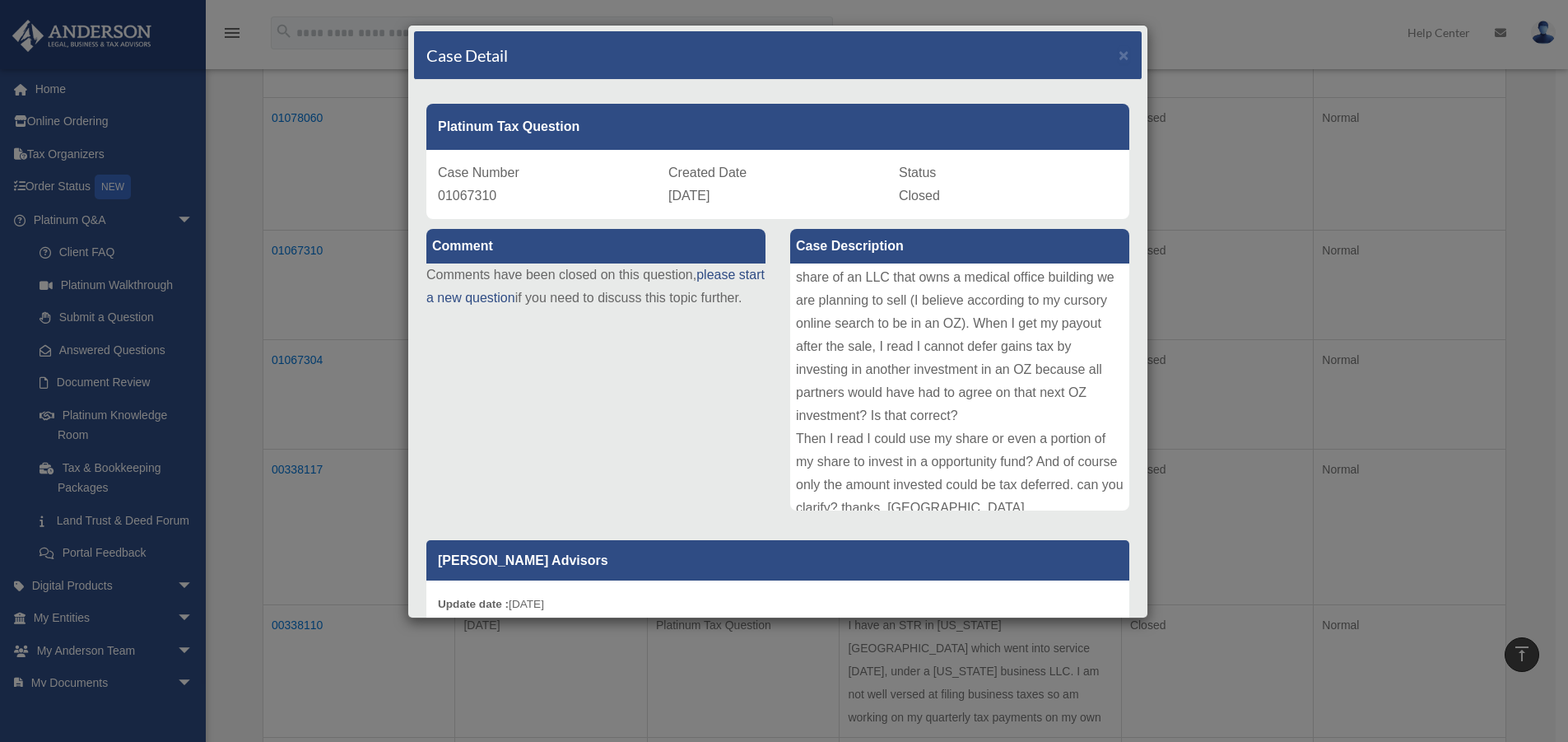
scroll to position [42, 0]
click at [1224, 186] on div "Case Detail × Platinum Tax Question Case Number 01067310 Created Date [DATE] St…" at bounding box center [784, 371] width 1568 height 742
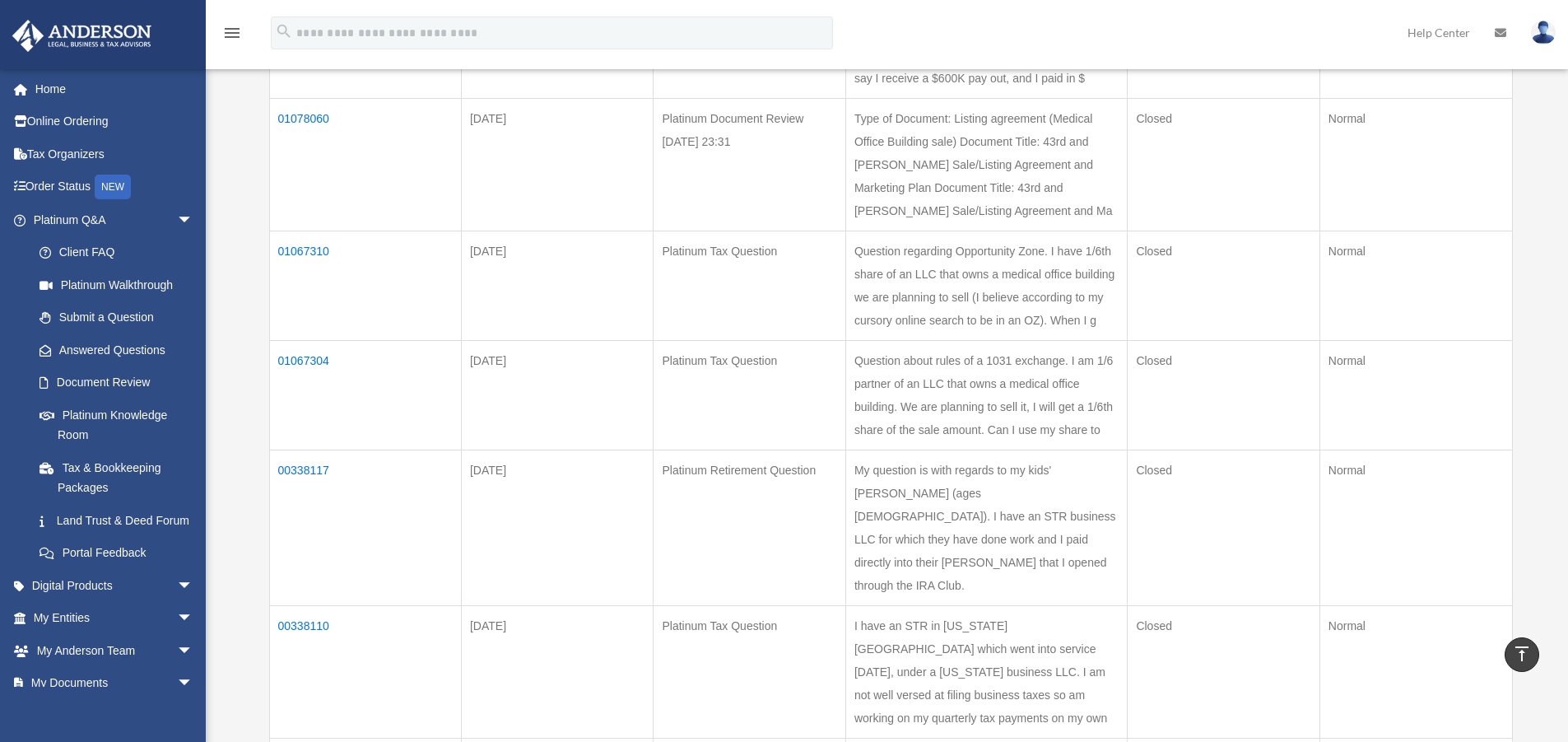
click at [295, 167] on td "01078060" at bounding box center [365, 165] width 192 height 132
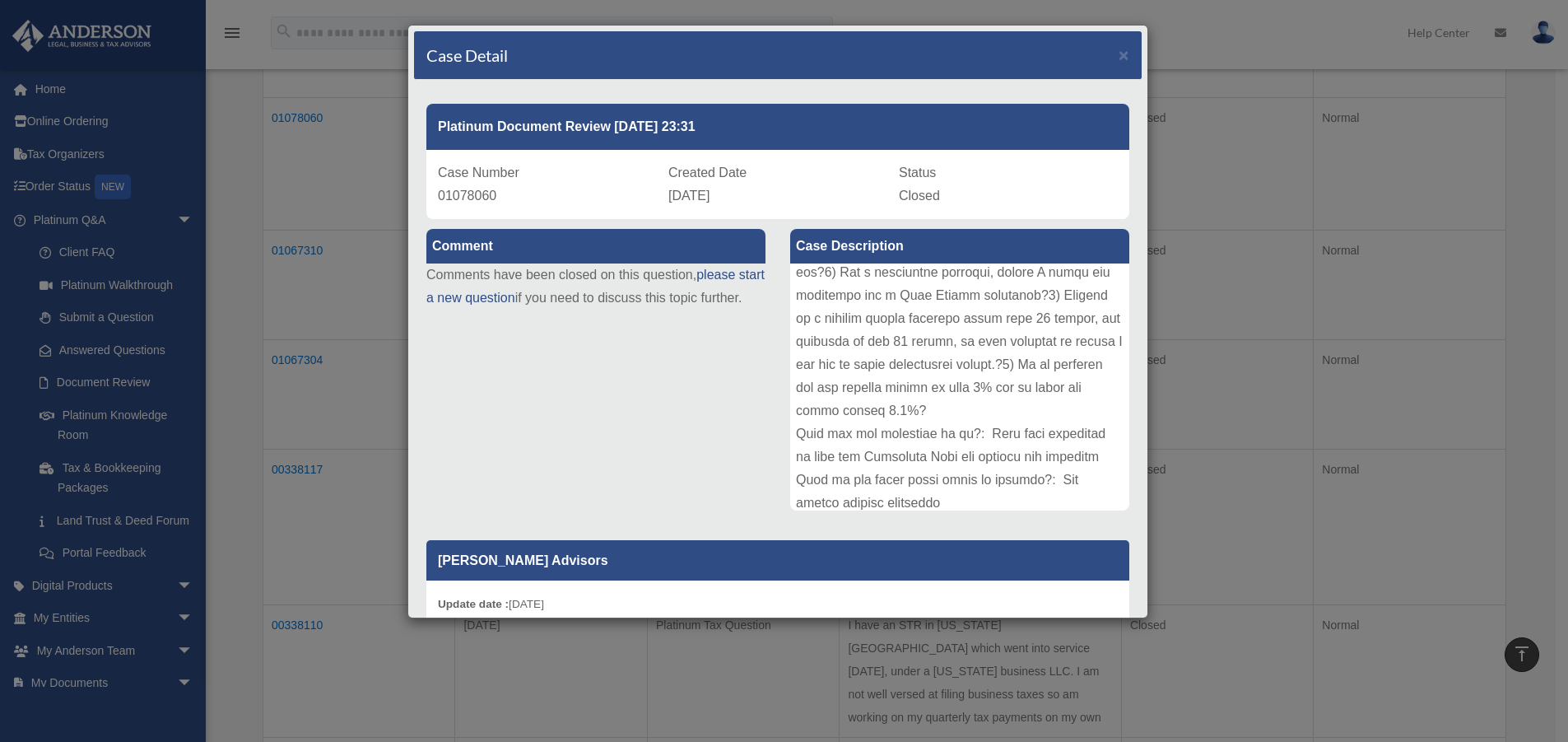
scroll to position [412, 0]
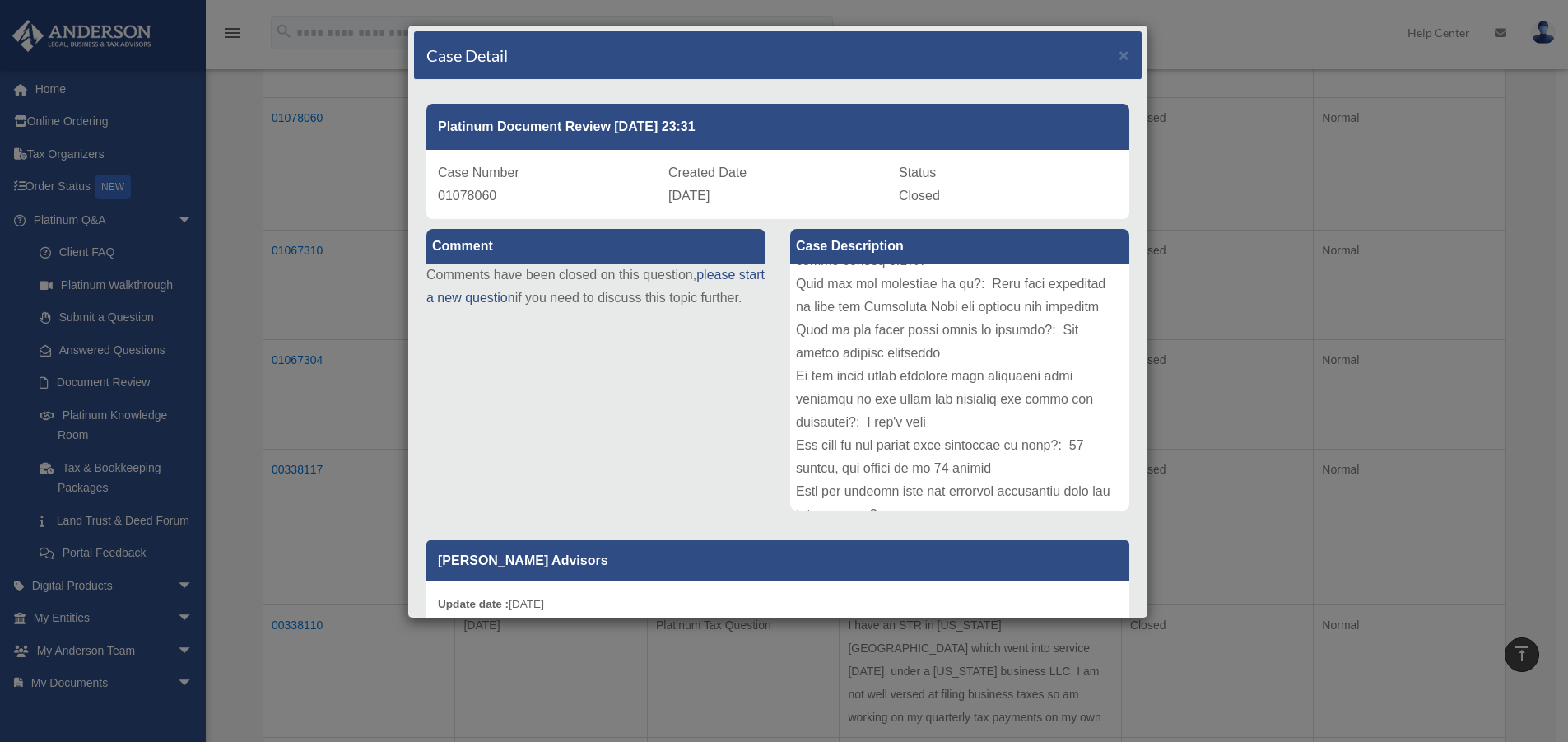
click at [1202, 370] on div "Case Detail × Platinum Document Review [DATE] 23:31 Case Number 01078060 Create…" at bounding box center [784, 371] width 1568 height 742
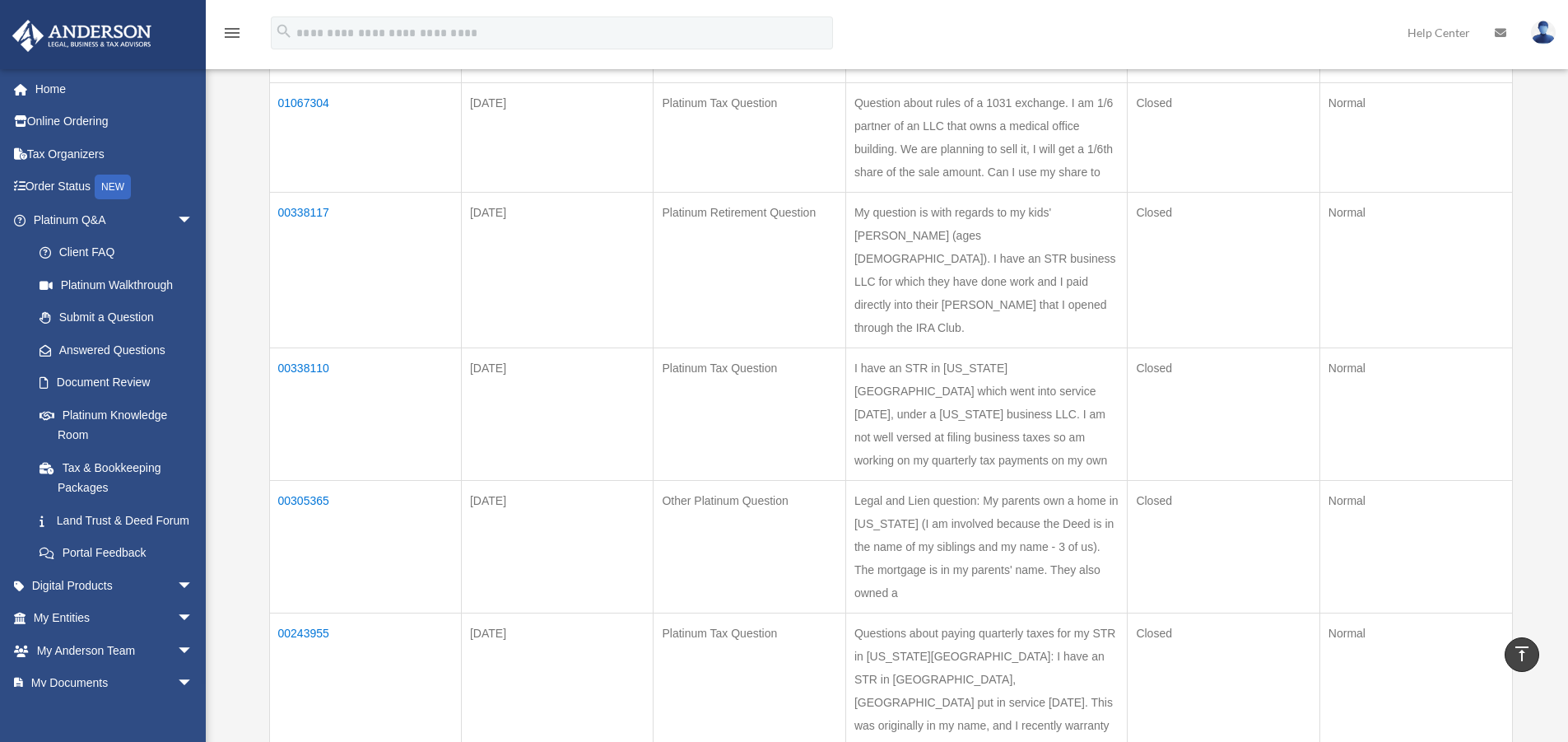
scroll to position [605, 0]
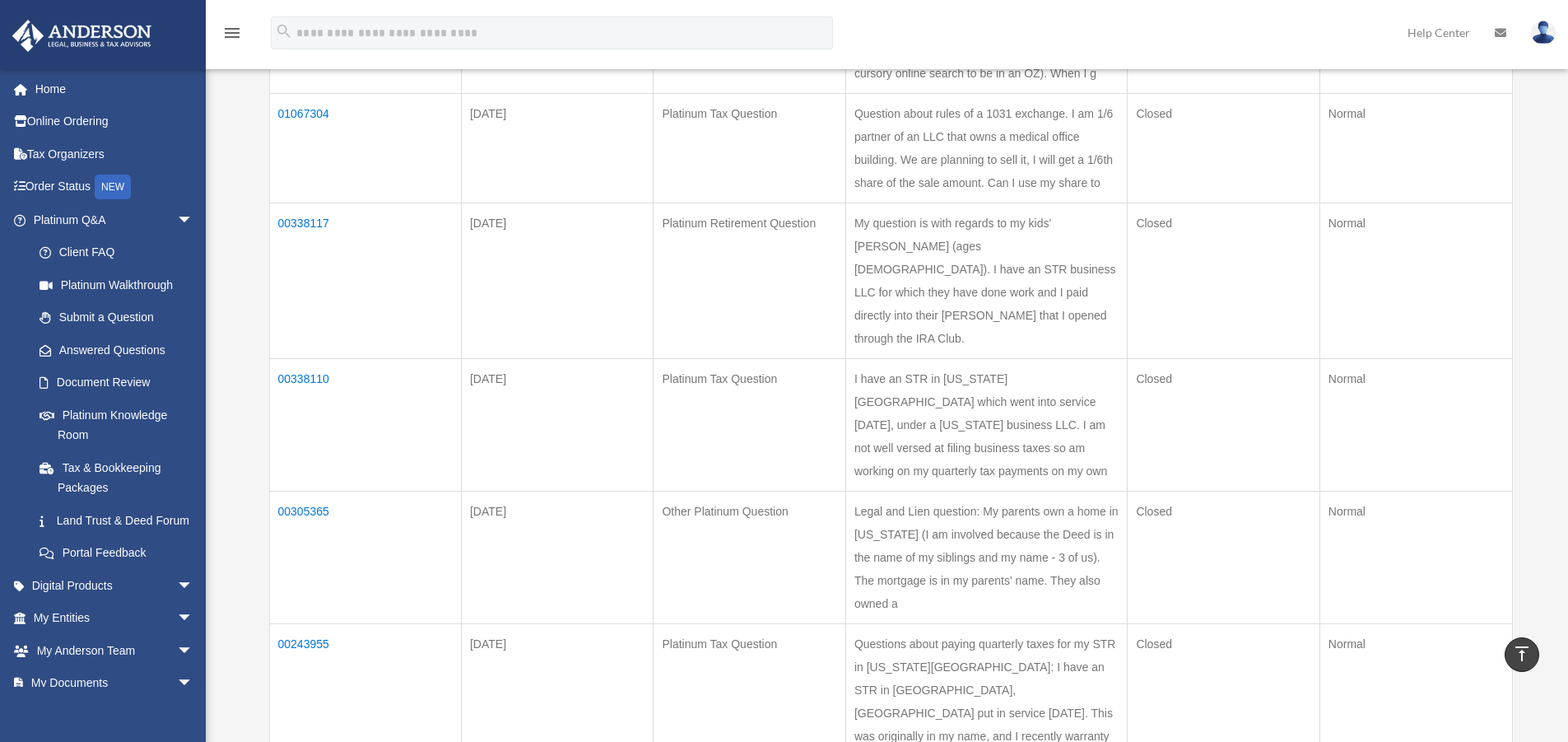
click at [305, 203] on td "01067304" at bounding box center [365, 148] width 192 height 110
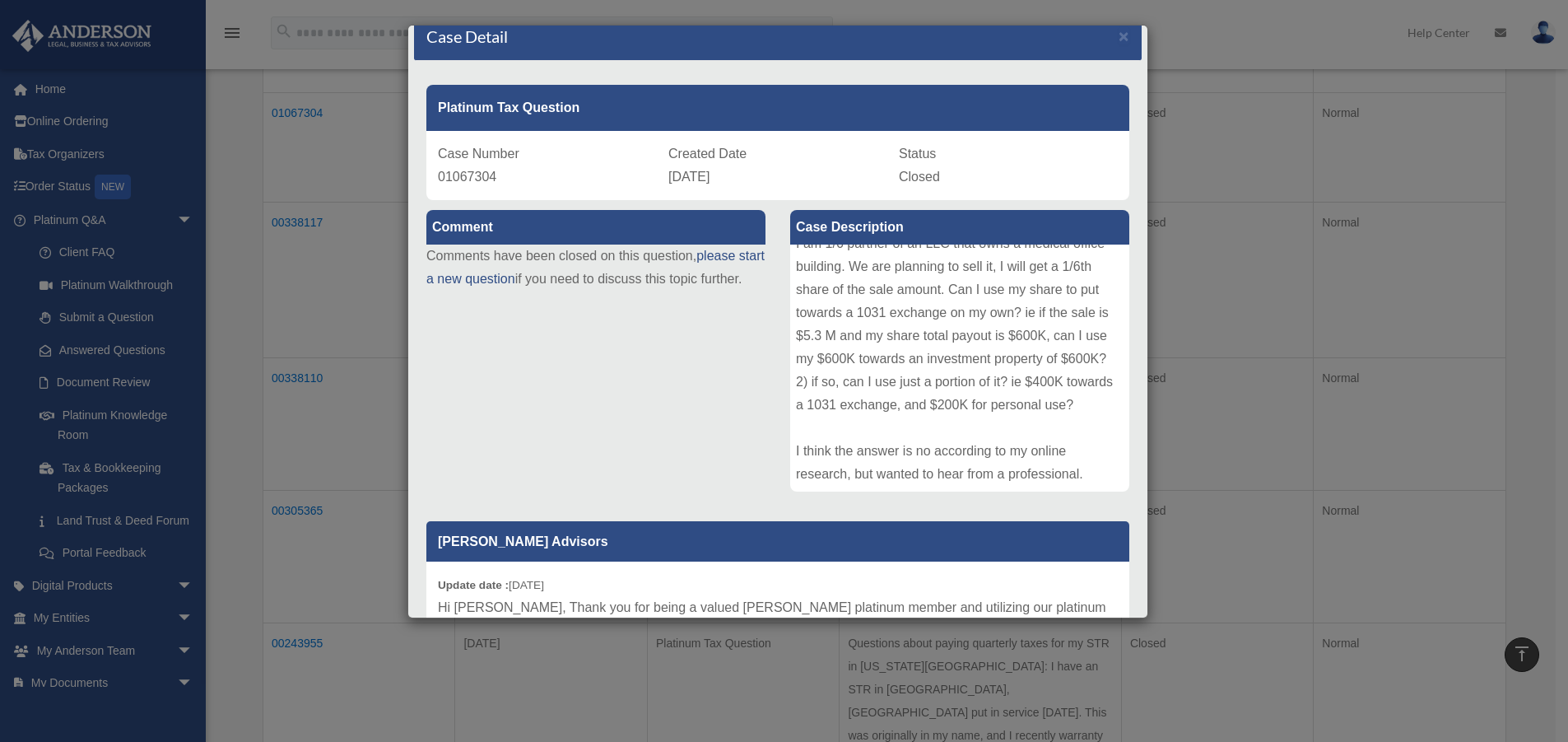
scroll to position [0, 0]
click at [1207, 516] on div "Case Detail × Platinum Tax Question Case Number 01067304 Created Date [DATE] St…" at bounding box center [784, 371] width 1568 height 742
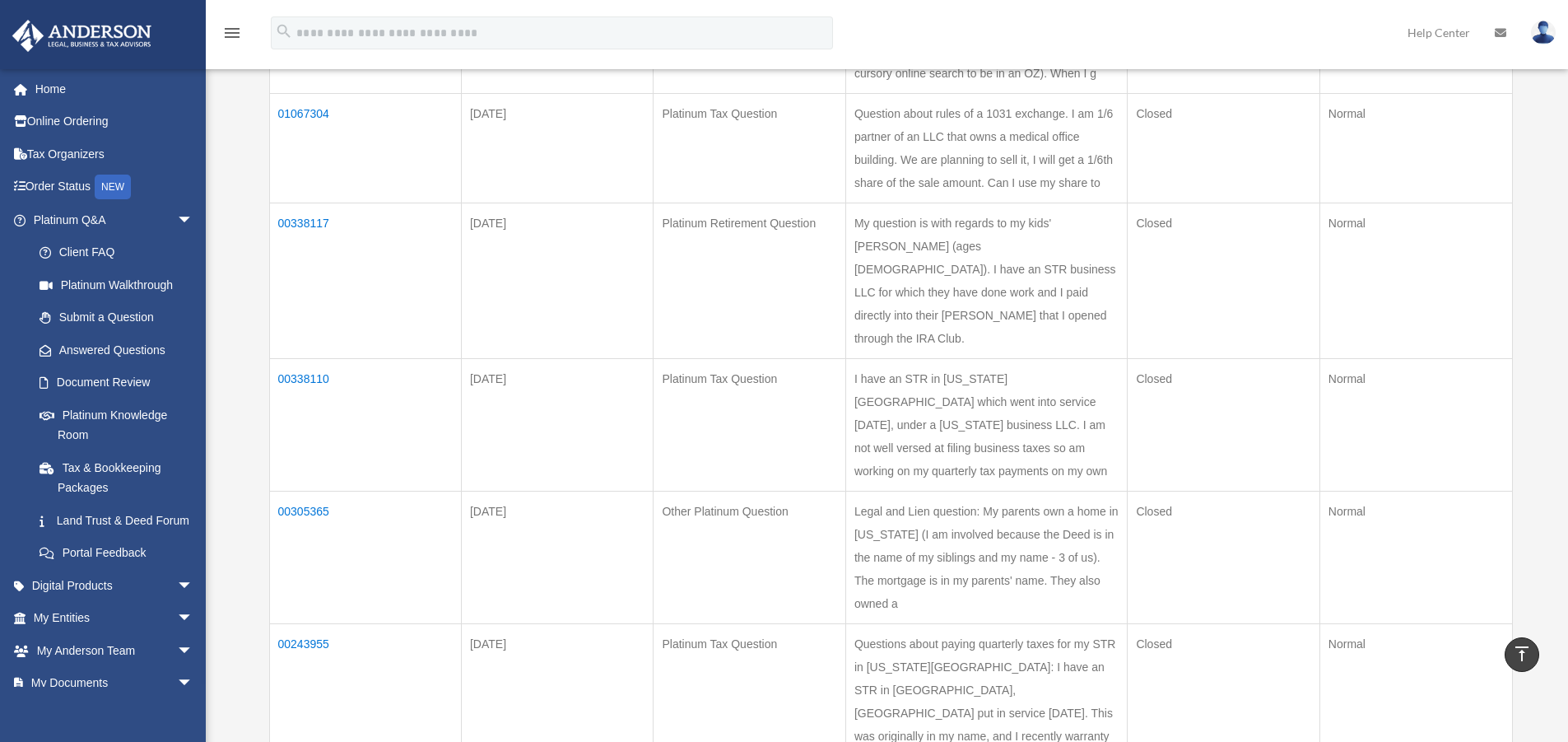
click at [1004, 203] on td "Question about rules of a 1031 exchange. I am 1/6 partner of an LLC that owns a…" at bounding box center [987, 148] width 282 height 110
click at [313, 203] on td "01067304" at bounding box center [365, 148] width 192 height 110
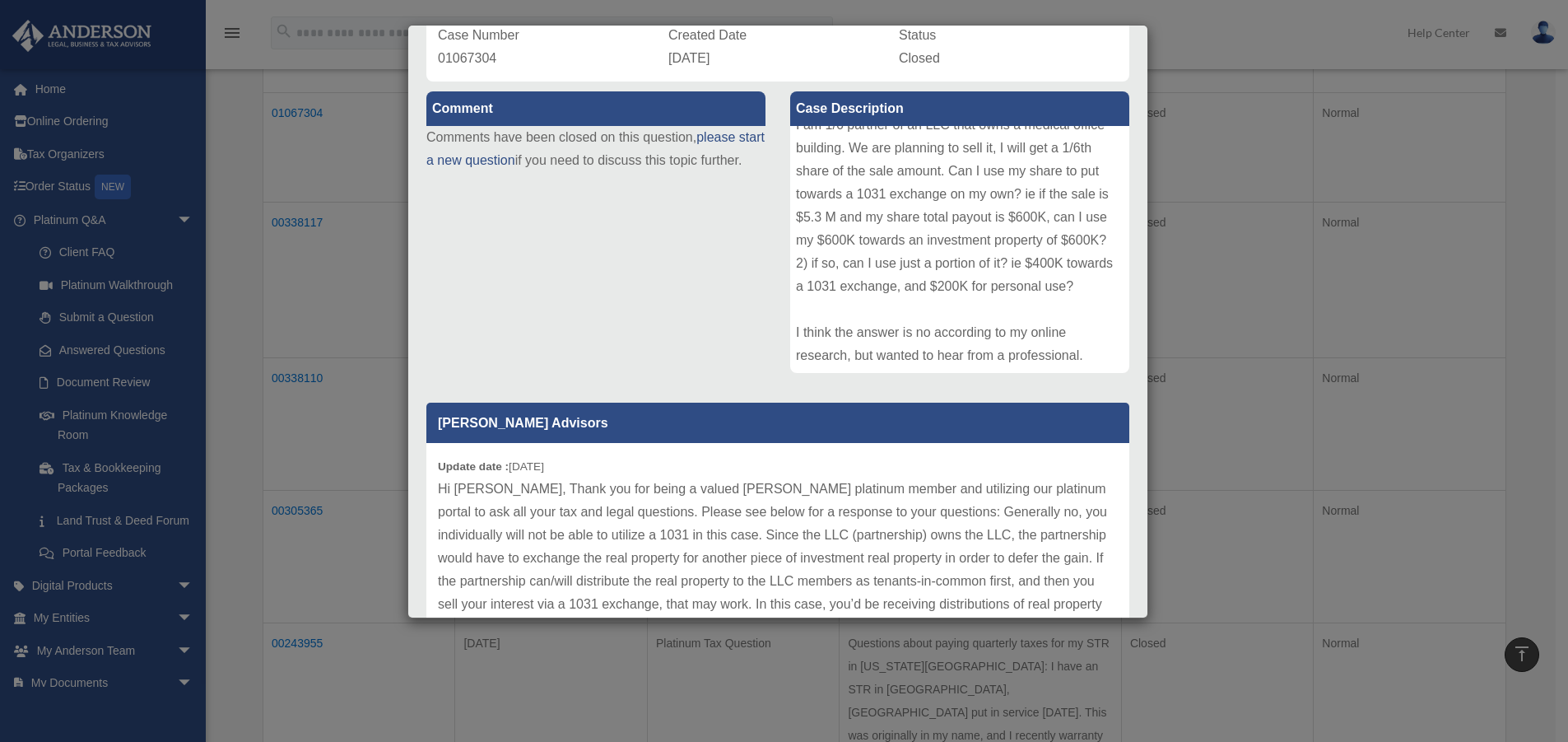
scroll to position [266, 0]
